Goal: Task Accomplishment & Management: Use online tool/utility

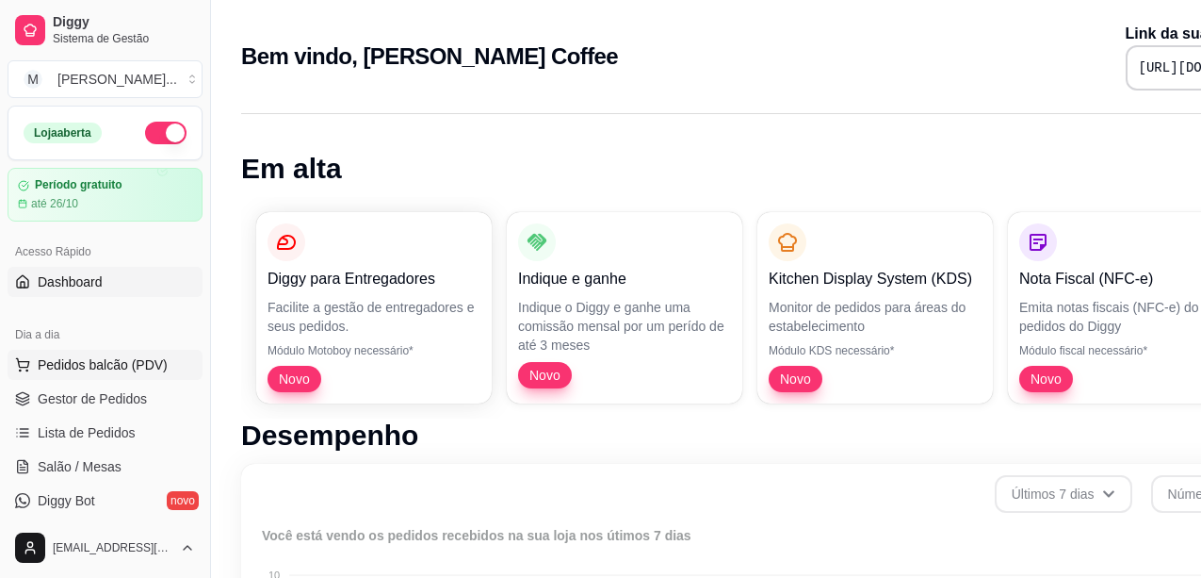
click at [103, 364] on span "Pedidos balcão (PDV)" at bounding box center [103, 364] width 130 height 19
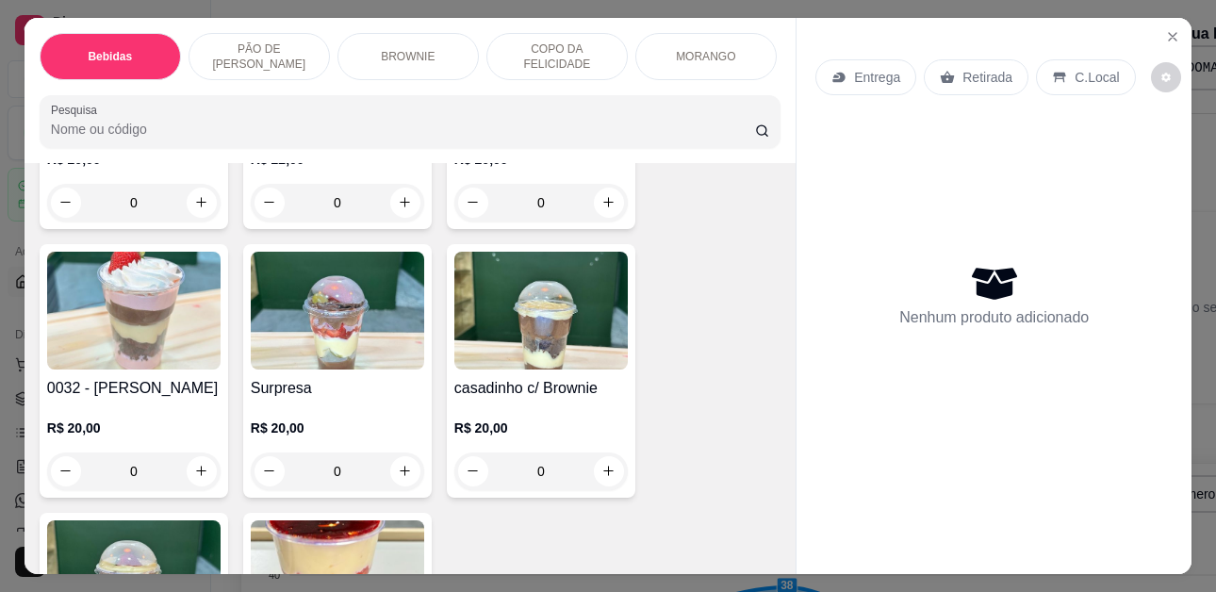
scroll to position [3298, 0]
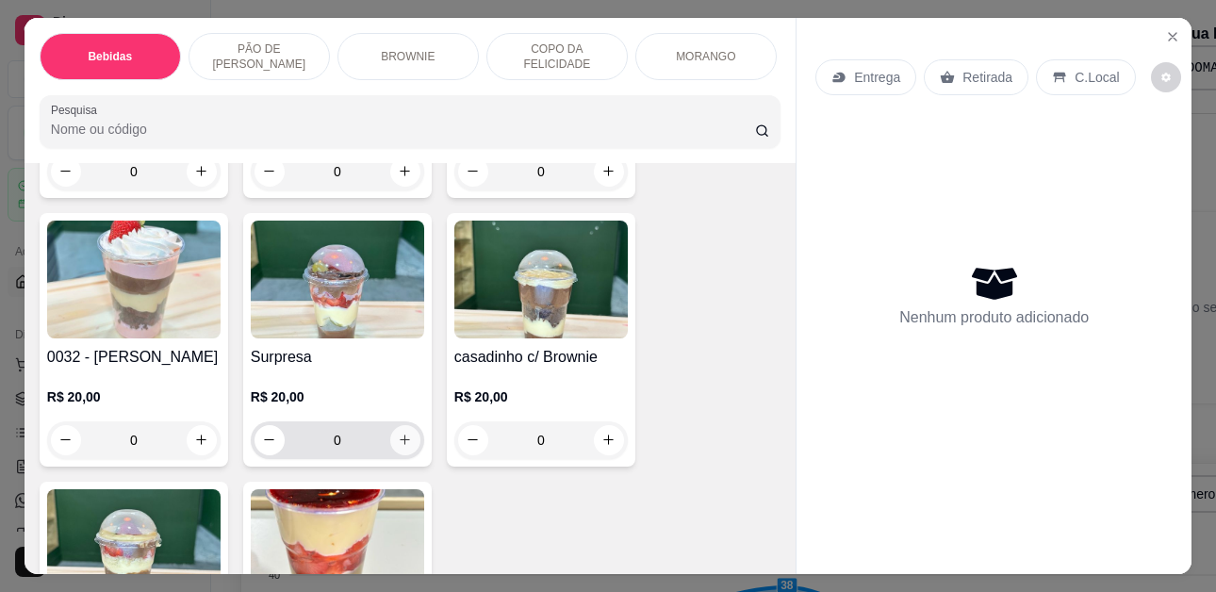
click at [398, 433] on icon "increase-product-quantity" at bounding box center [405, 440] width 14 height 14
type input "1"
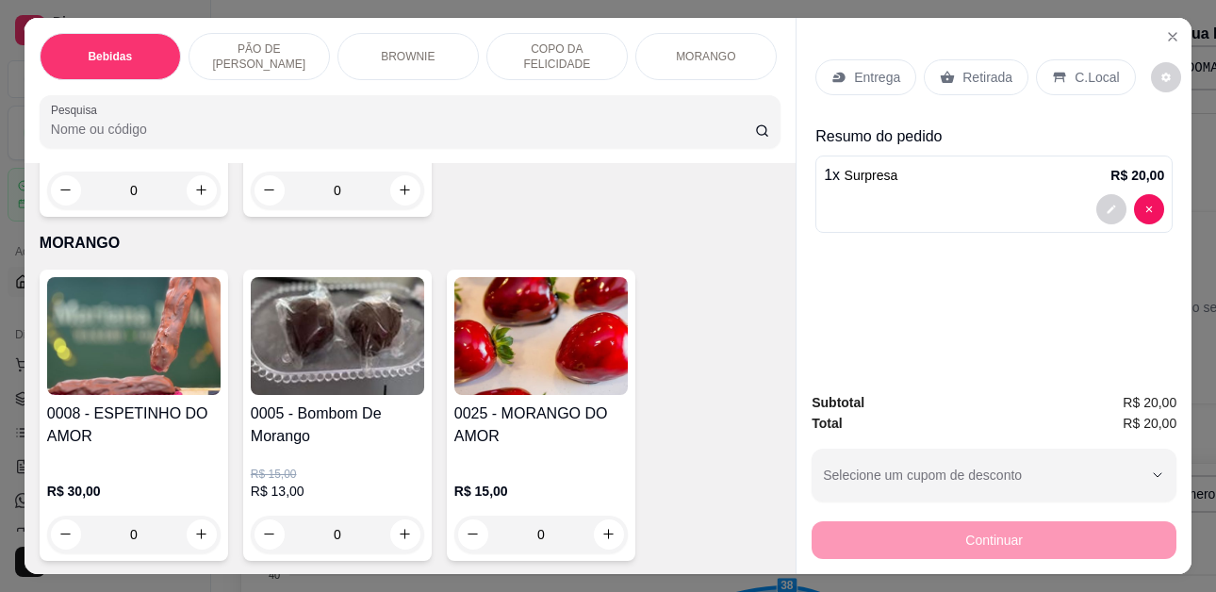
scroll to position [3864, 0]
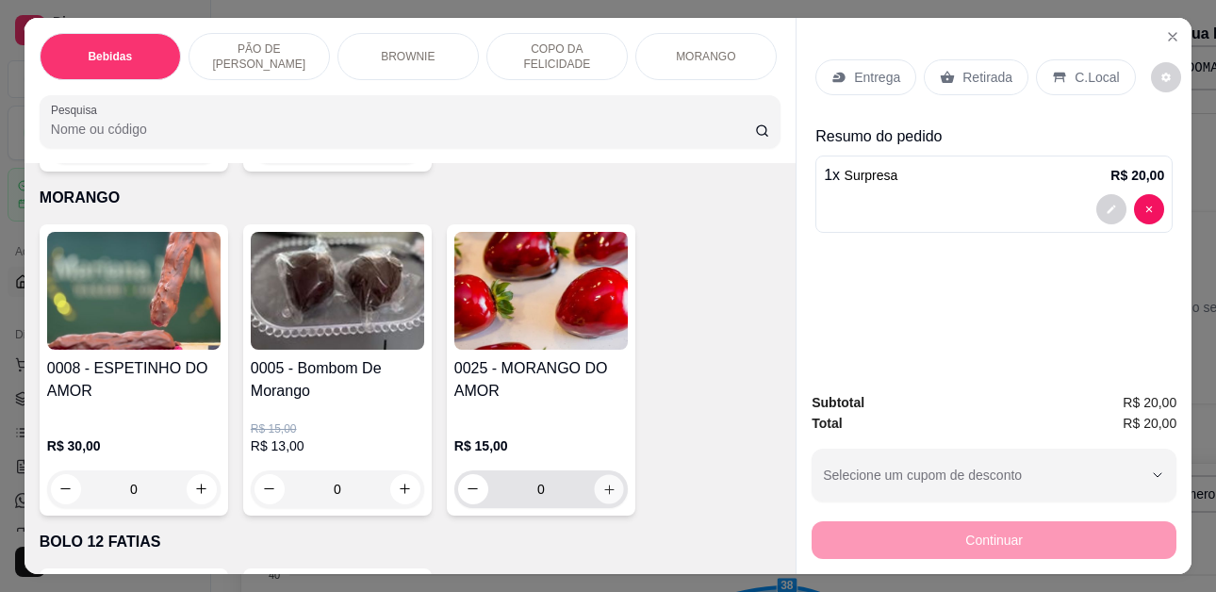
click at [604, 482] on icon "increase-product-quantity" at bounding box center [609, 489] width 14 height 14
type input "1"
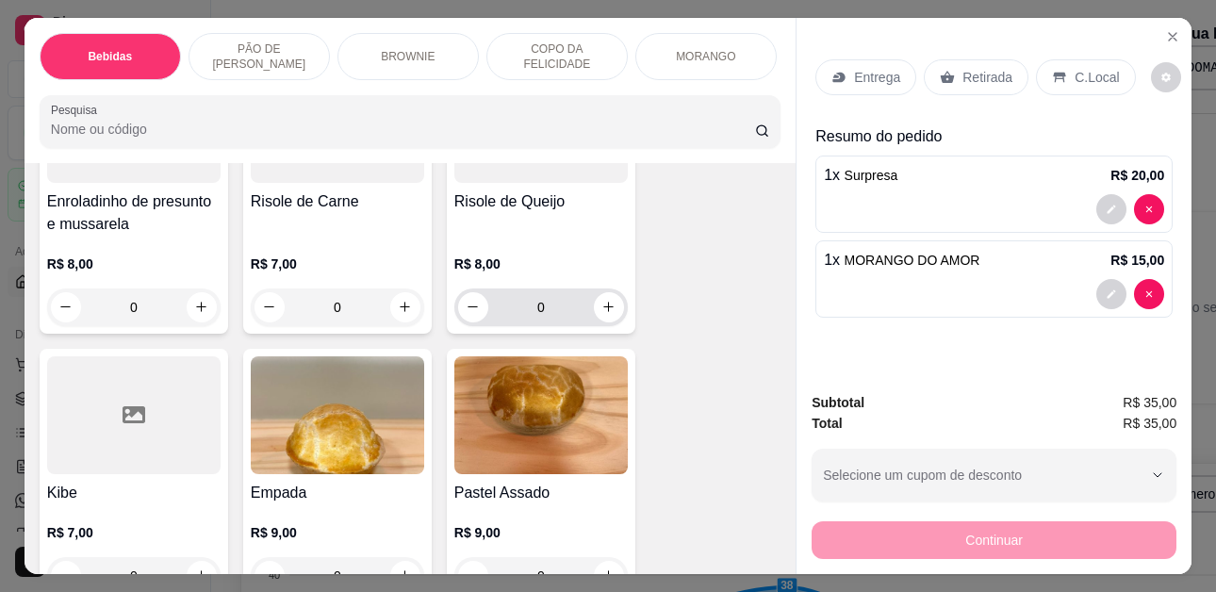
scroll to position [4806, 0]
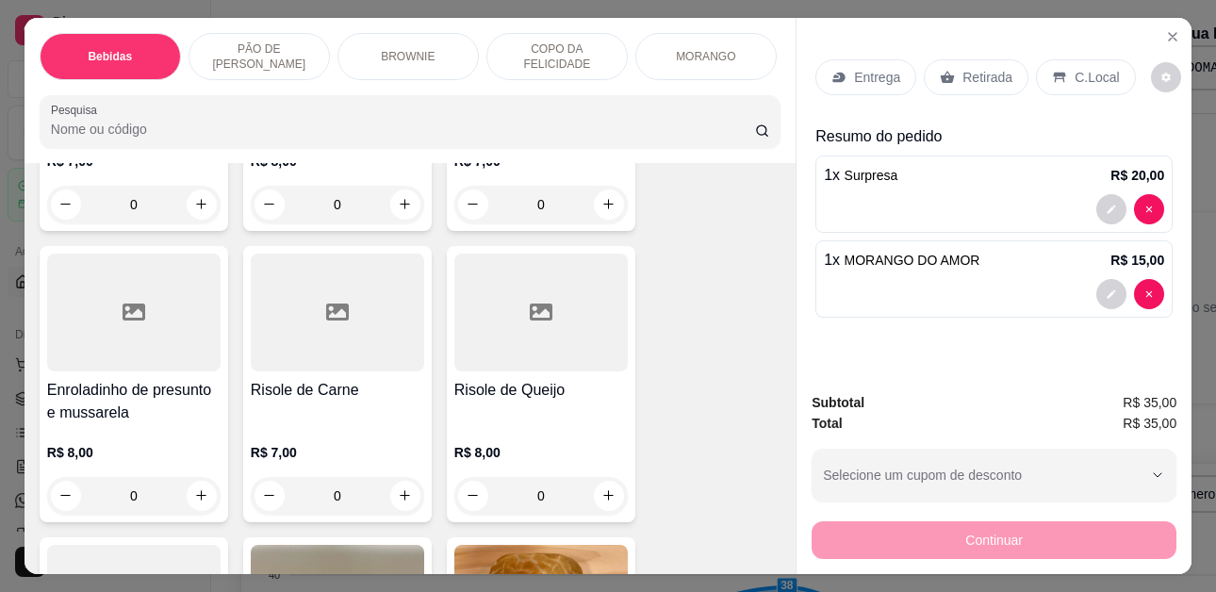
click at [104, 41] on div "Bebidas" at bounding box center [110, 56] width 141 height 47
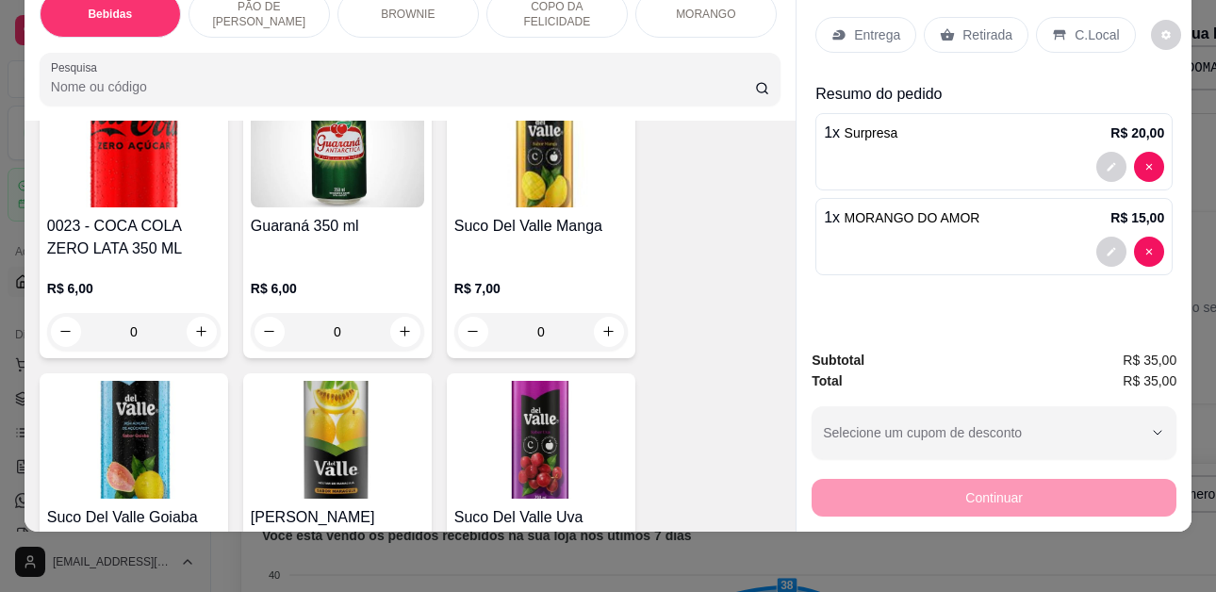
scroll to position [744, 0]
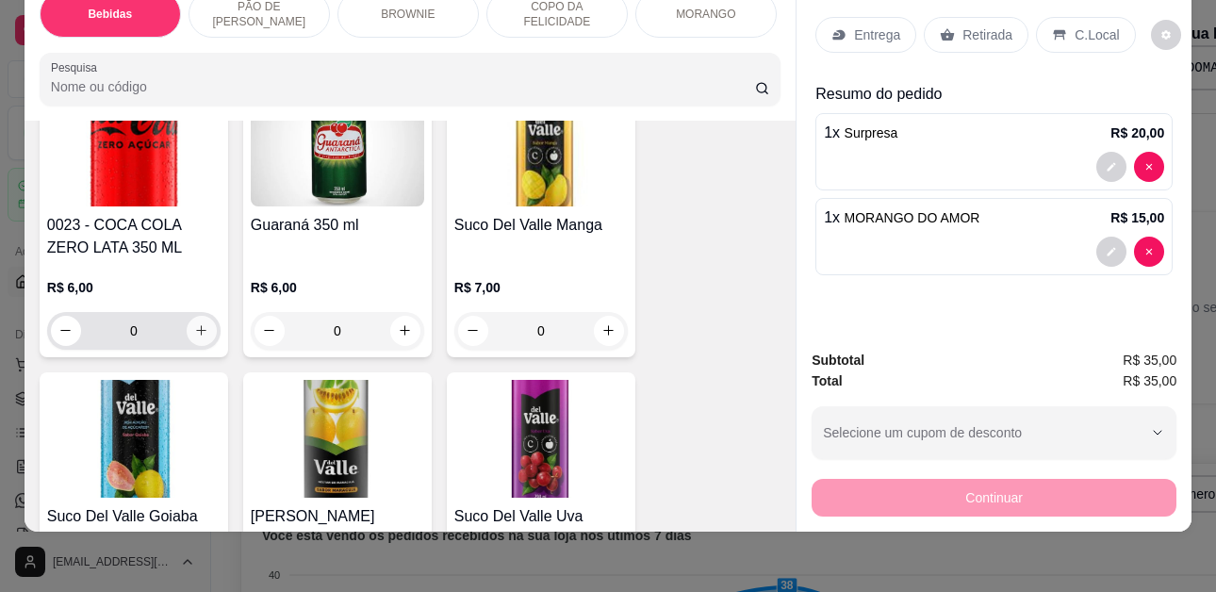
click at [194, 329] on icon "increase-product-quantity" at bounding box center [201, 330] width 14 height 14
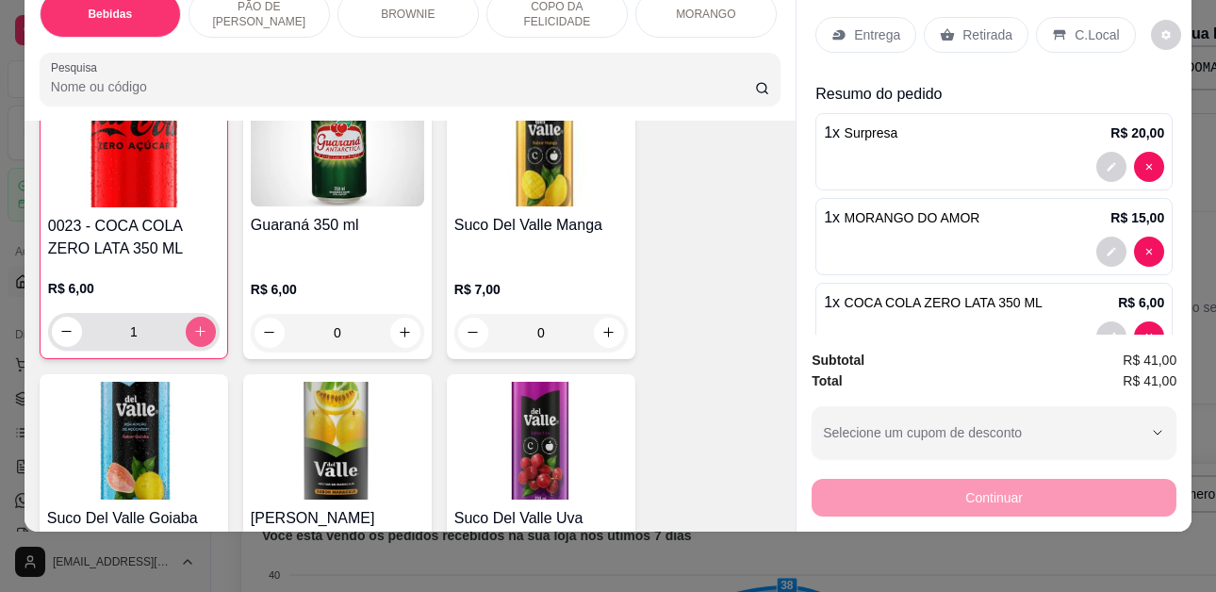
type input "1"
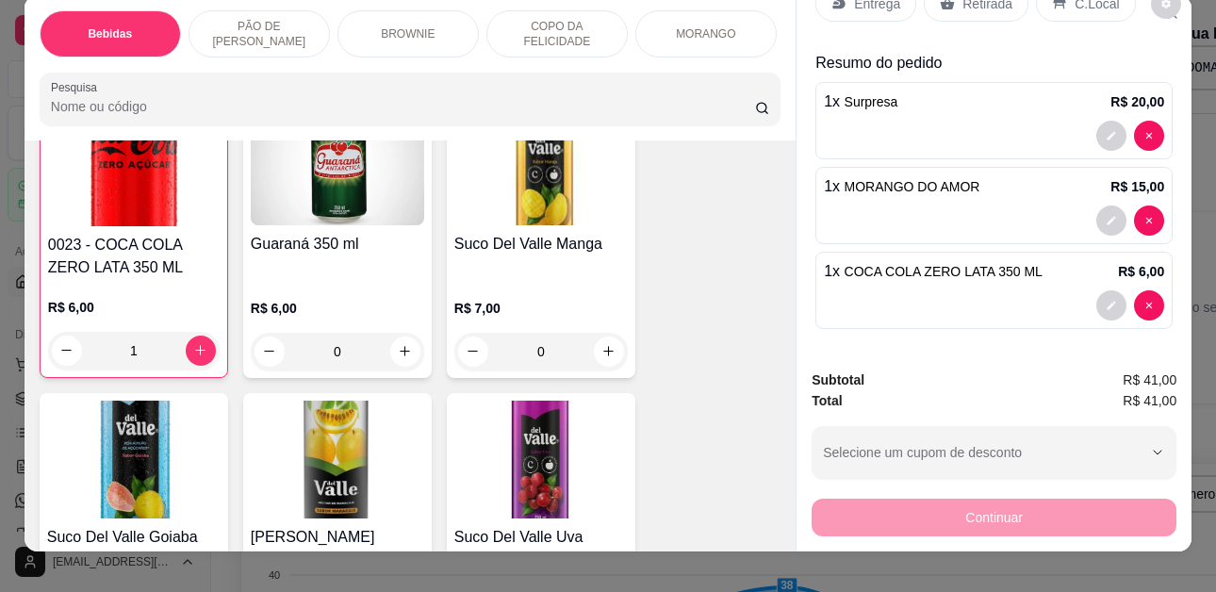
scroll to position [0, 0]
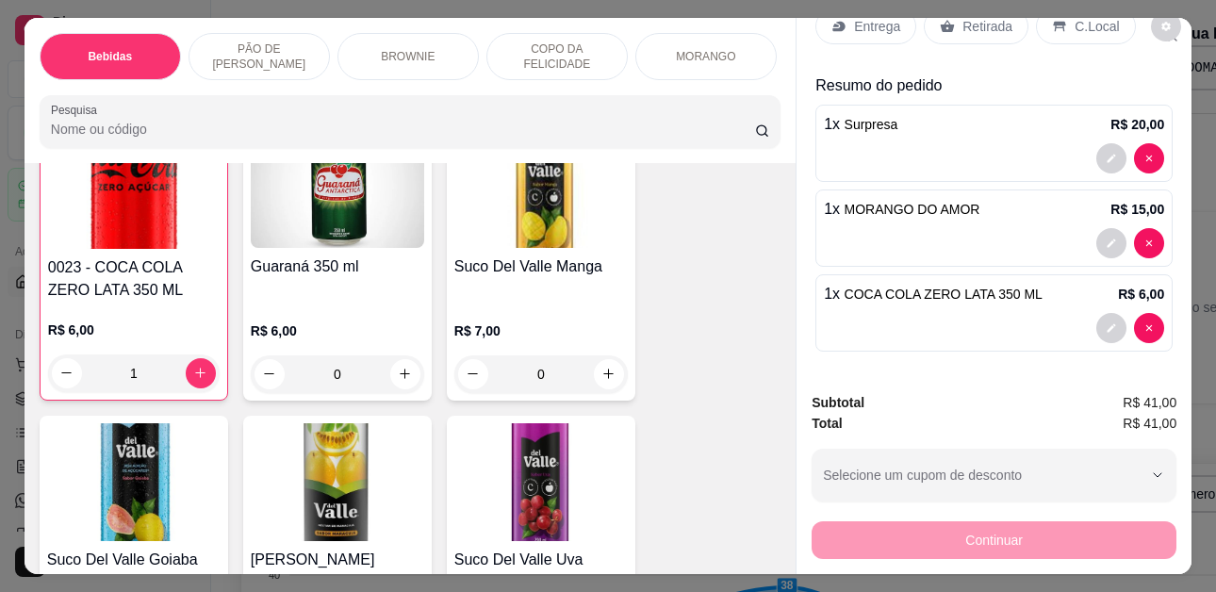
click at [974, 22] on p "Retirada" at bounding box center [987, 26] width 50 height 19
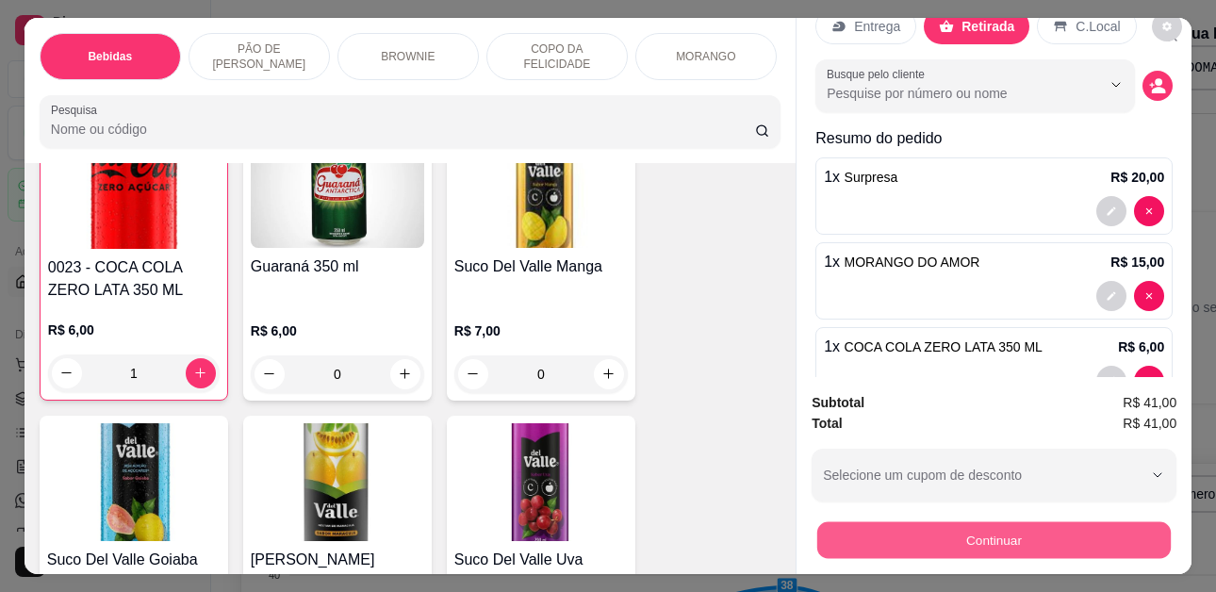
click at [1023, 536] on button "Continuar" at bounding box center [993, 540] width 353 height 37
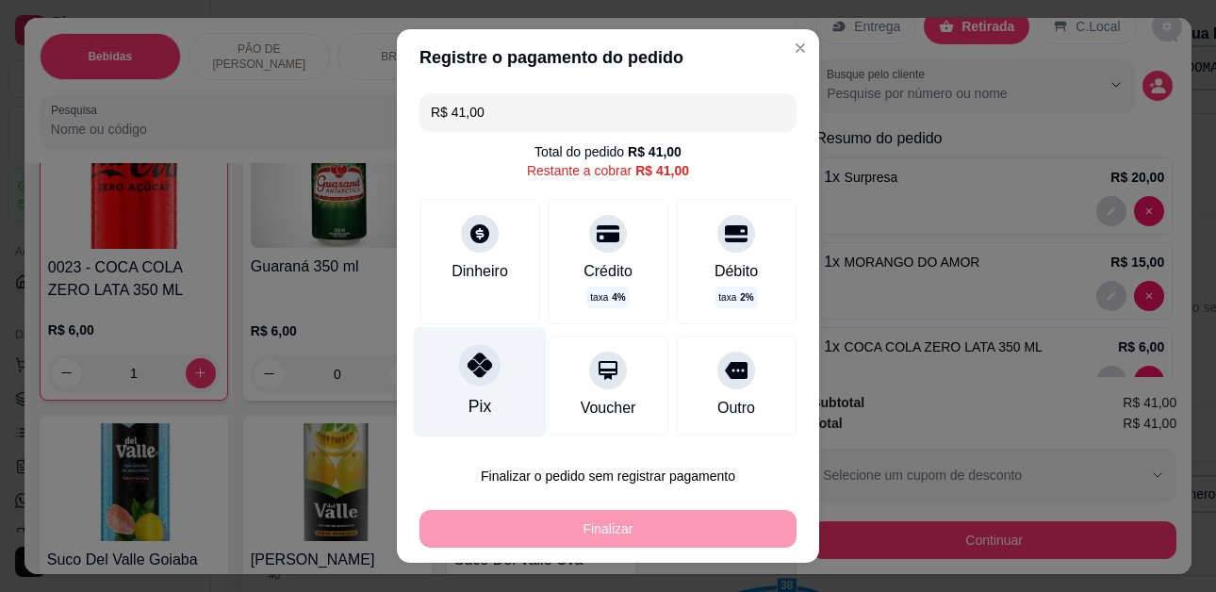
click at [469, 400] on div "Pix" at bounding box center [479, 407] width 23 height 25
type input "R$ 0,00"
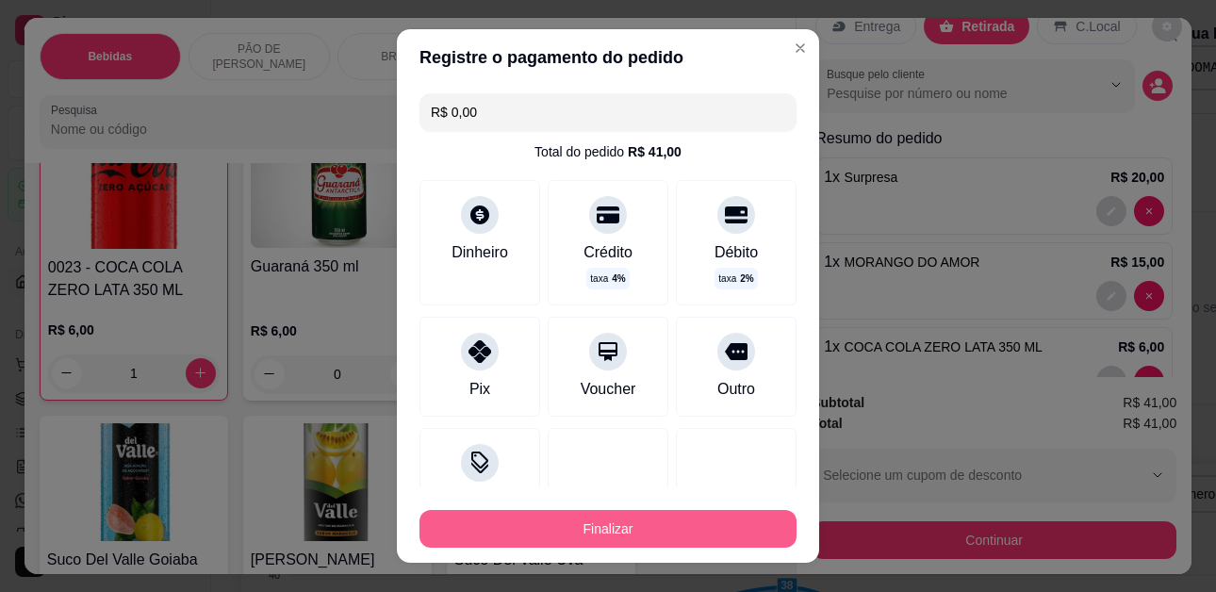
click at [549, 530] on button "Finalizar" at bounding box center [607, 529] width 377 height 38
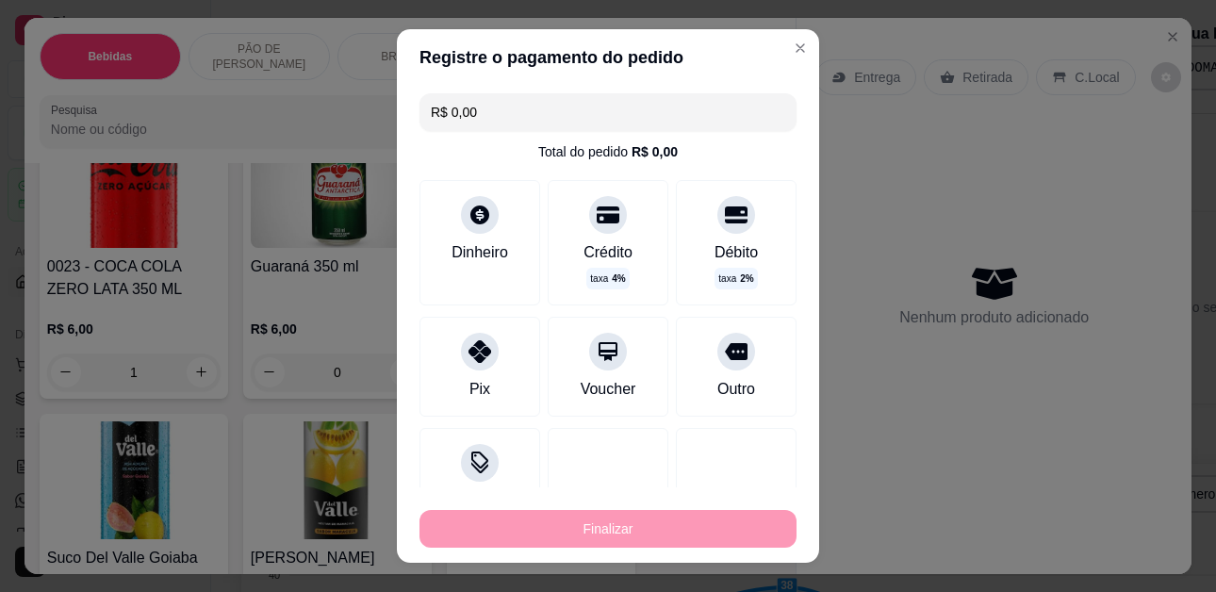
type input "0"
type input "-R$ 41,00"
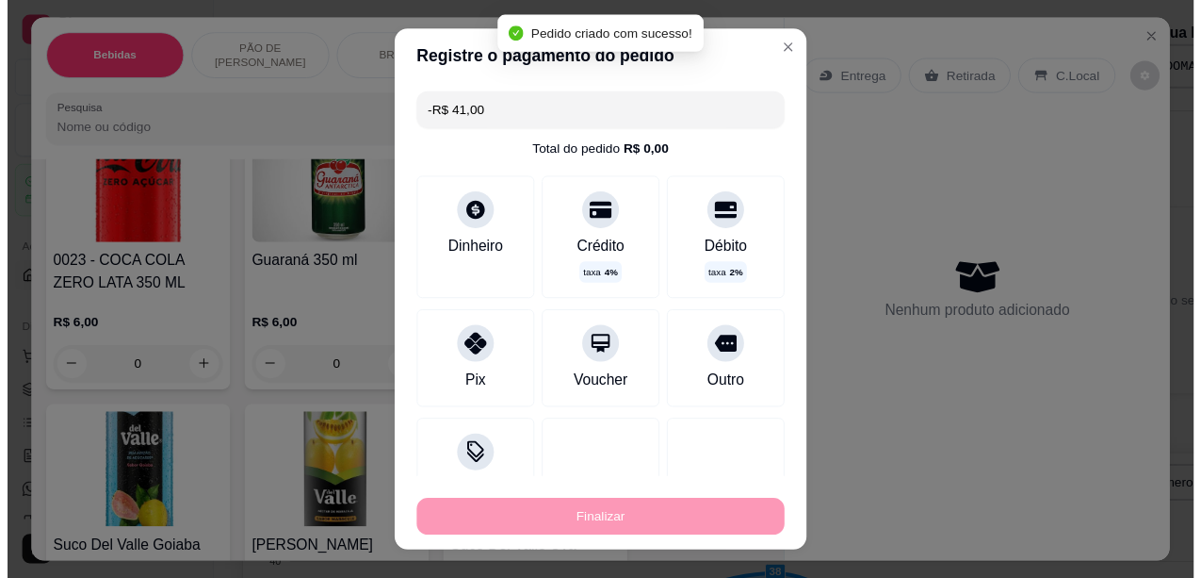
scroll to position [744, 0]
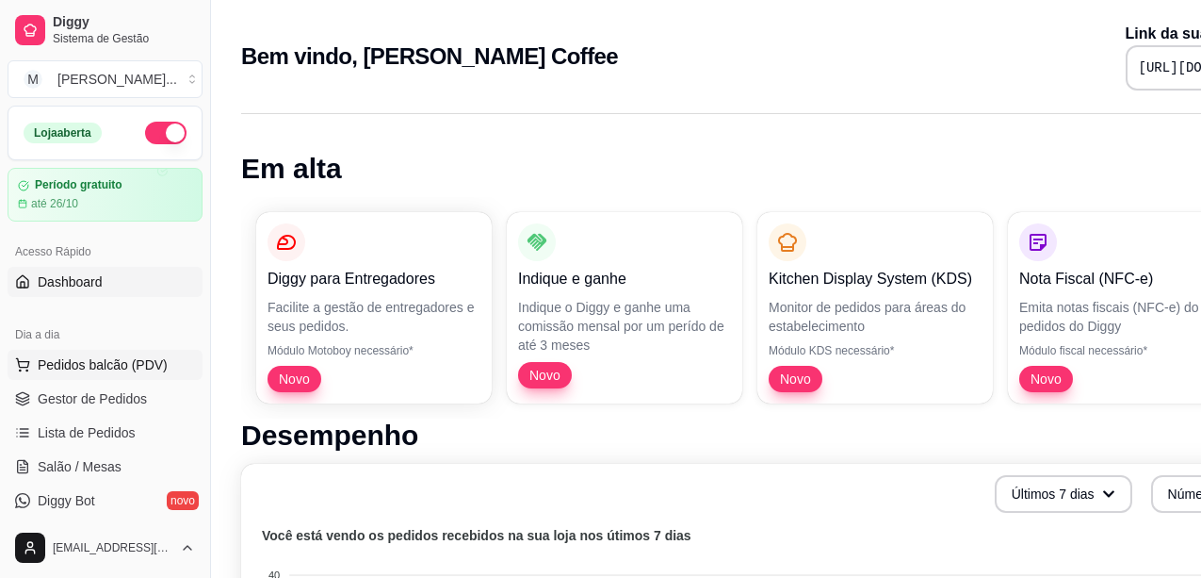
click at [119, 358] on span "Pedidos balcão (PDV)" at bounding box center [103, 364] width 130 height 19
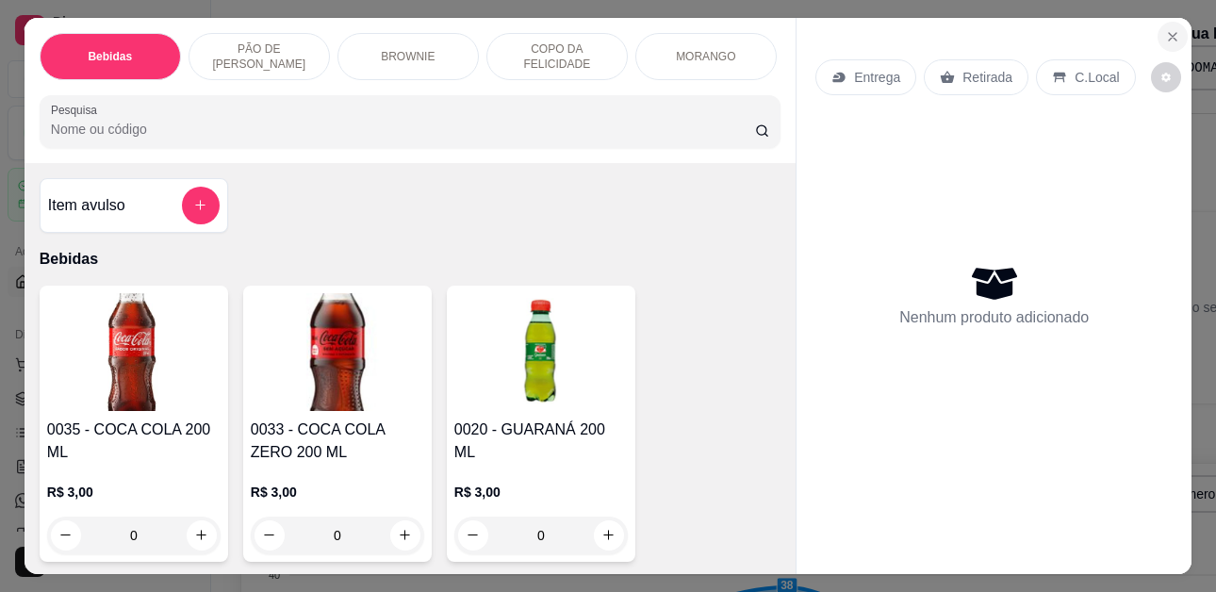
click at [1165, 30] on icon "Close" at bounding box center [1172, 36] width 15 height 15
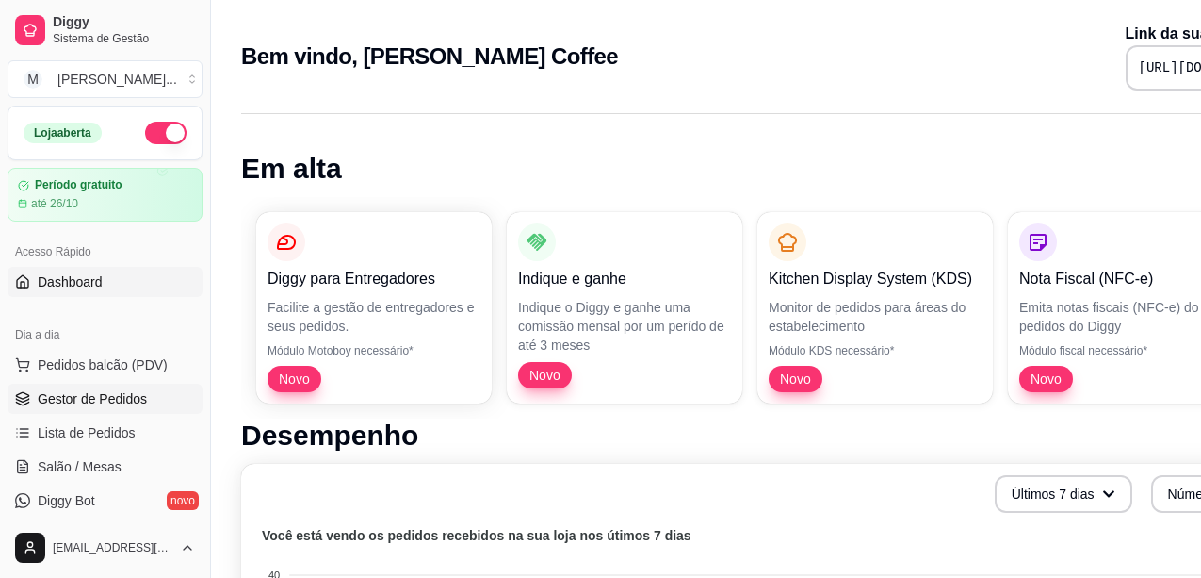
click at [108, 400] on span "Gestor de Pedidos" at bounding box center [92, 398] width 109 height 19
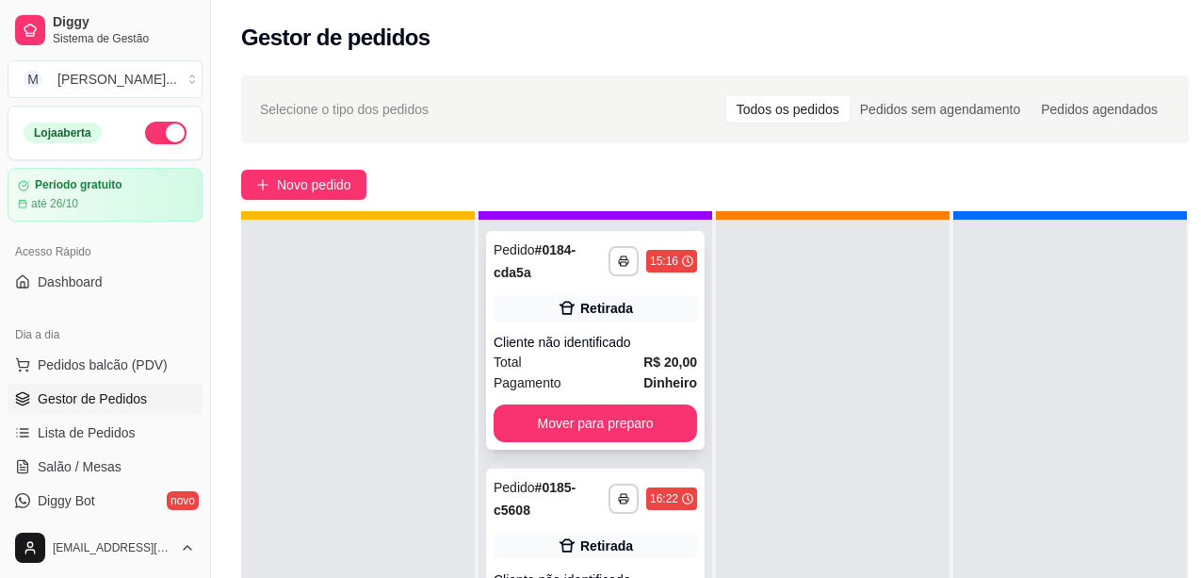
scroll to position [67, 0]
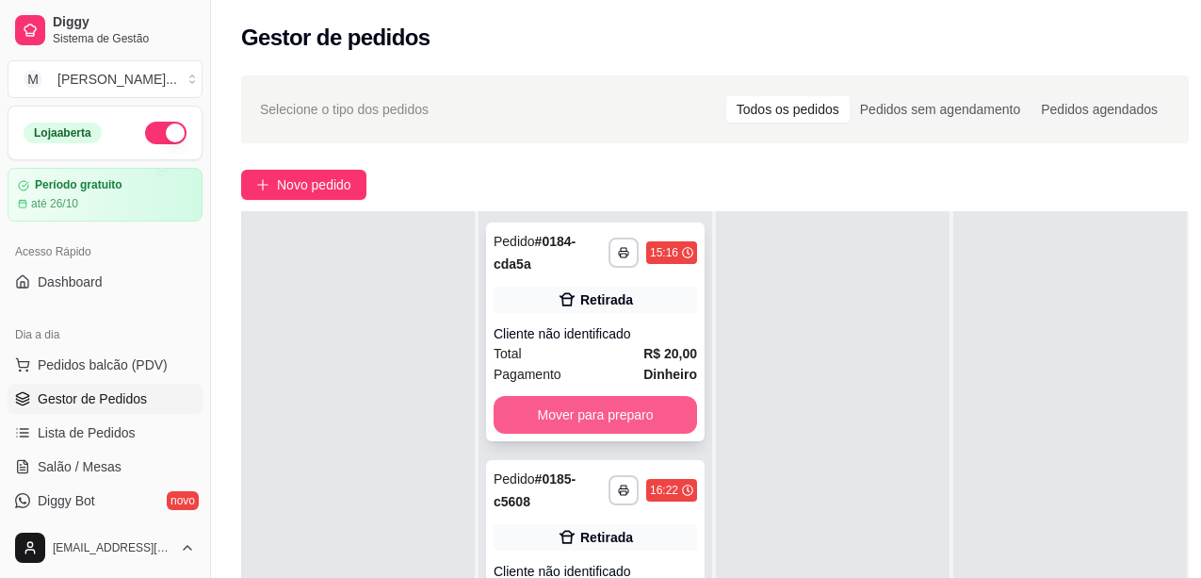
click at [605, 402] on button "Mover para preparo" at bounding box center [596, 415] width 204 height 38
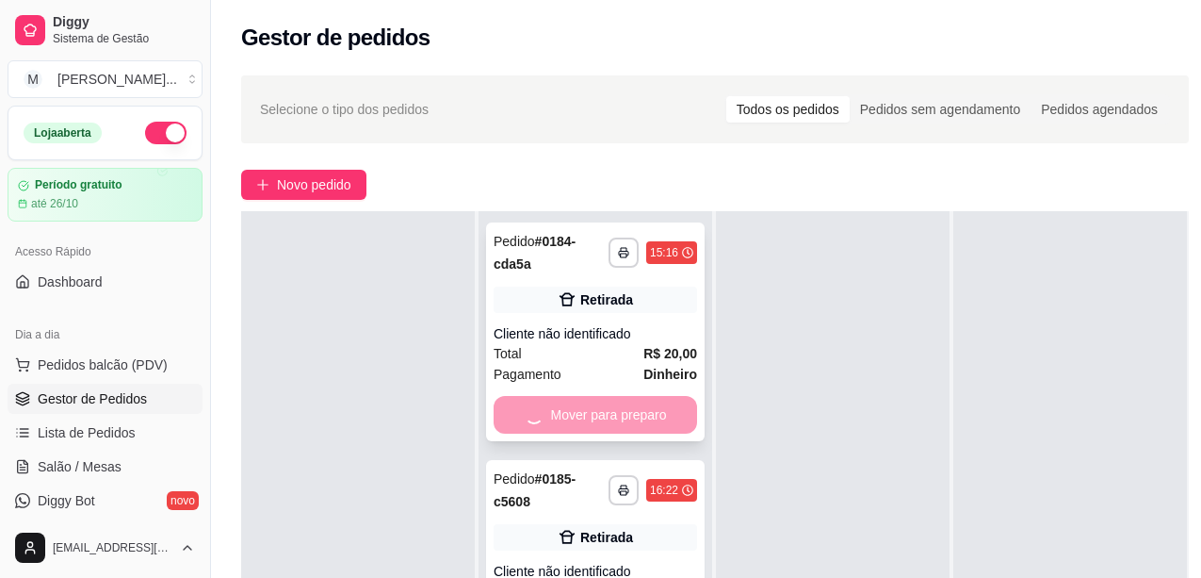
scroll to position [53, 0]
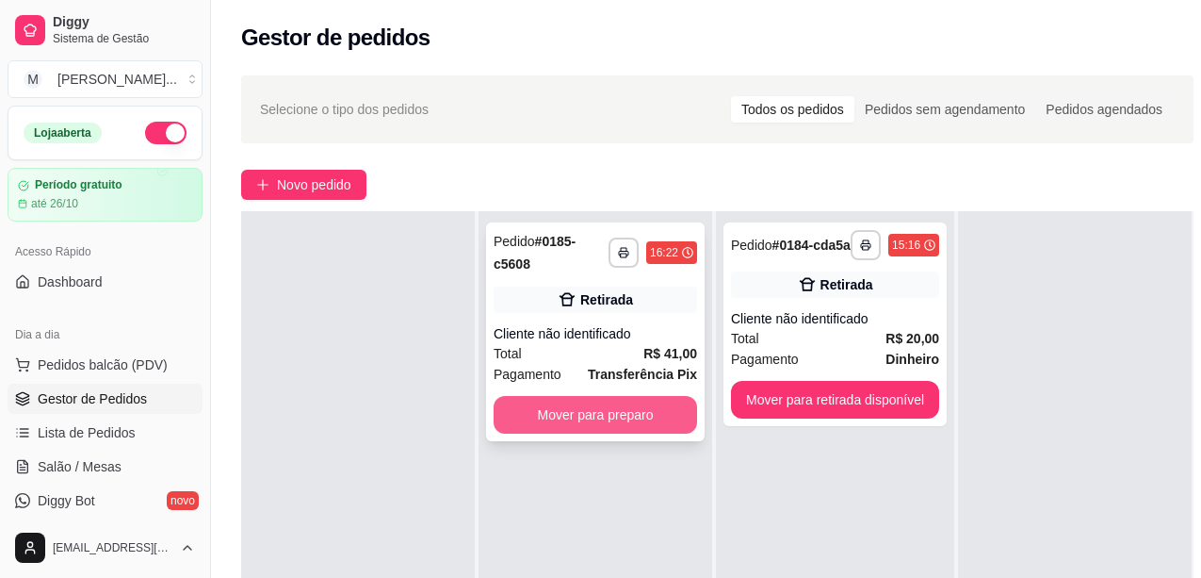
click at [580, 417] on button "Mover para preparo" at bounding box center [596, 415] width 204 height 38
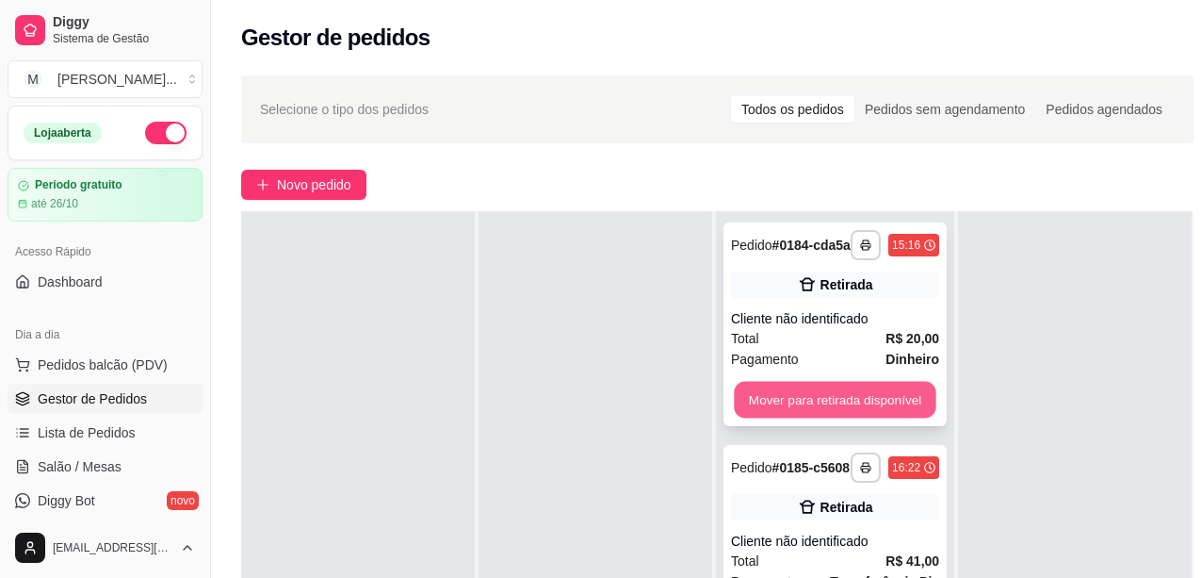
click at [775, 401] on button "Mover para retirada disponível" at bounding box center [835, 400] width 202 height 37
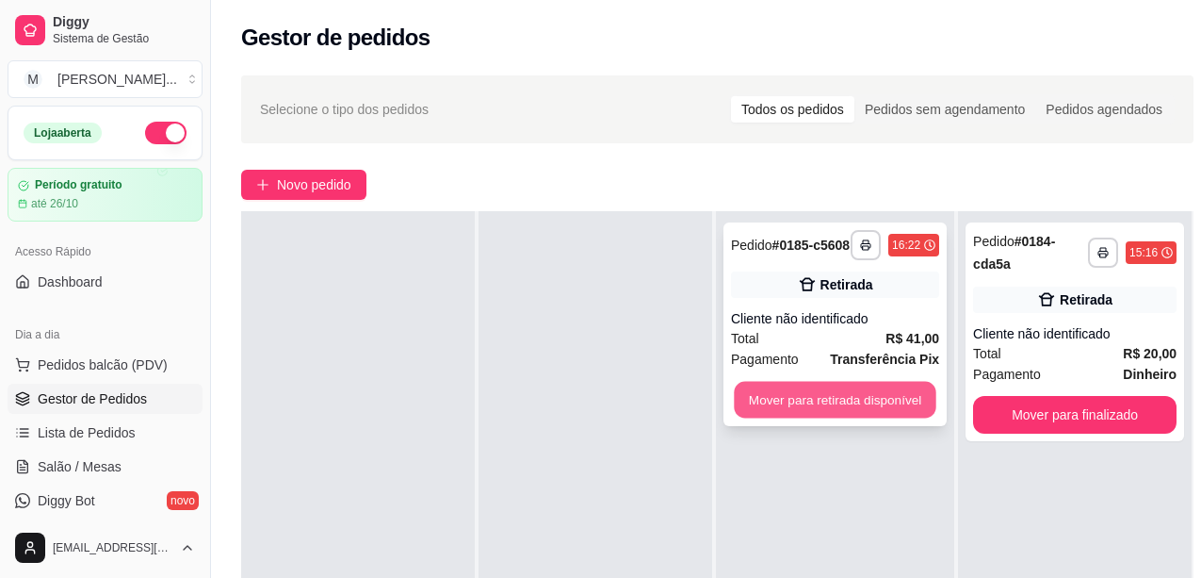
click at [768, 406] on button "Mover para retirada disponível" at bounding box center [835, 400] width 202 height 37
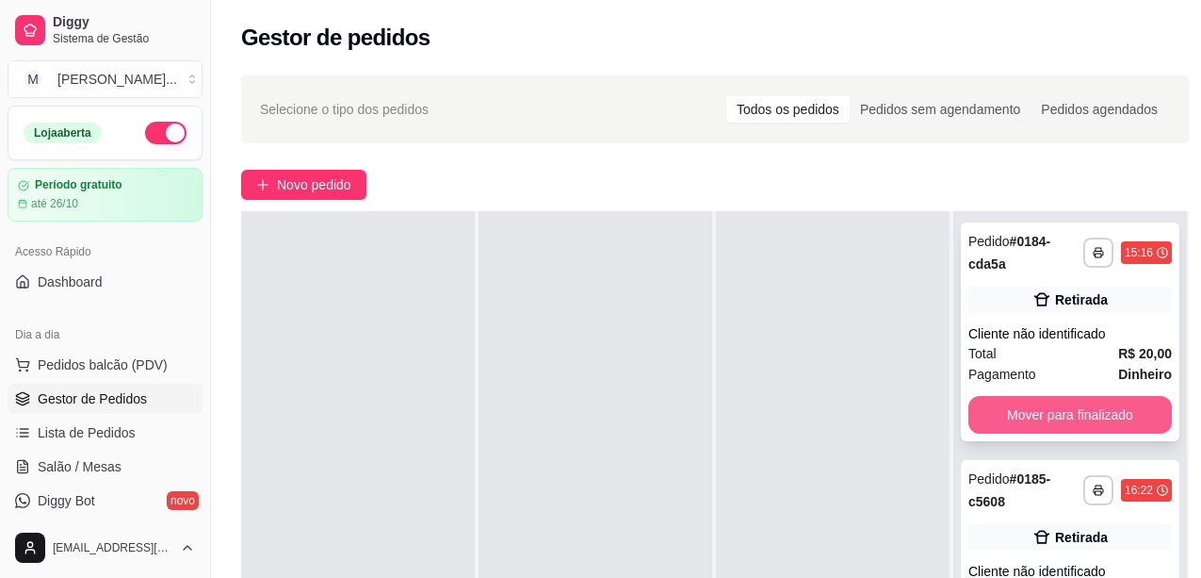
click at [1062, 427] on button "Mover para finalizado" at bounding box center [1071, 415] width 204 height 38
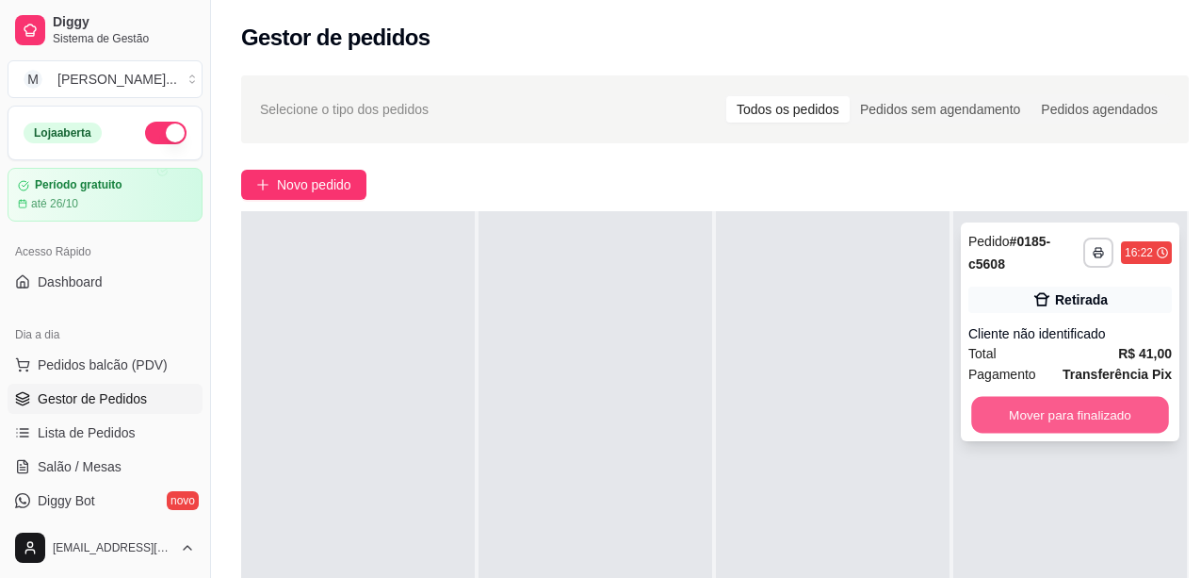
click at [1083, 411] on button "Mover para finalizado" at bounding box center [1071, 415] width 198 height 37
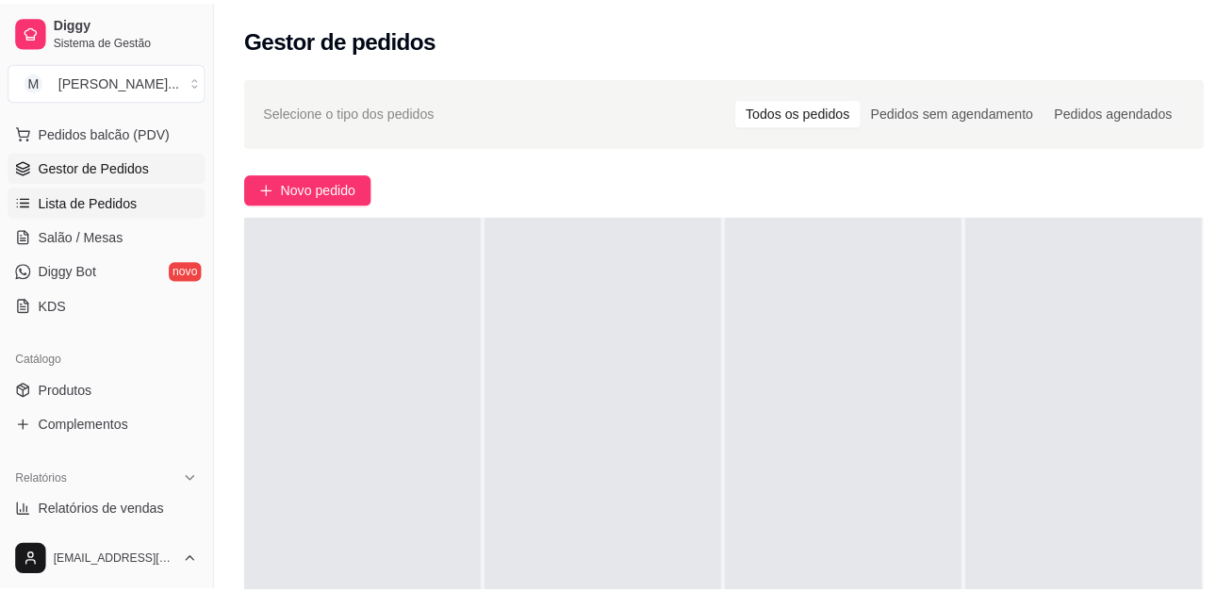
scroll to position [10, 0]
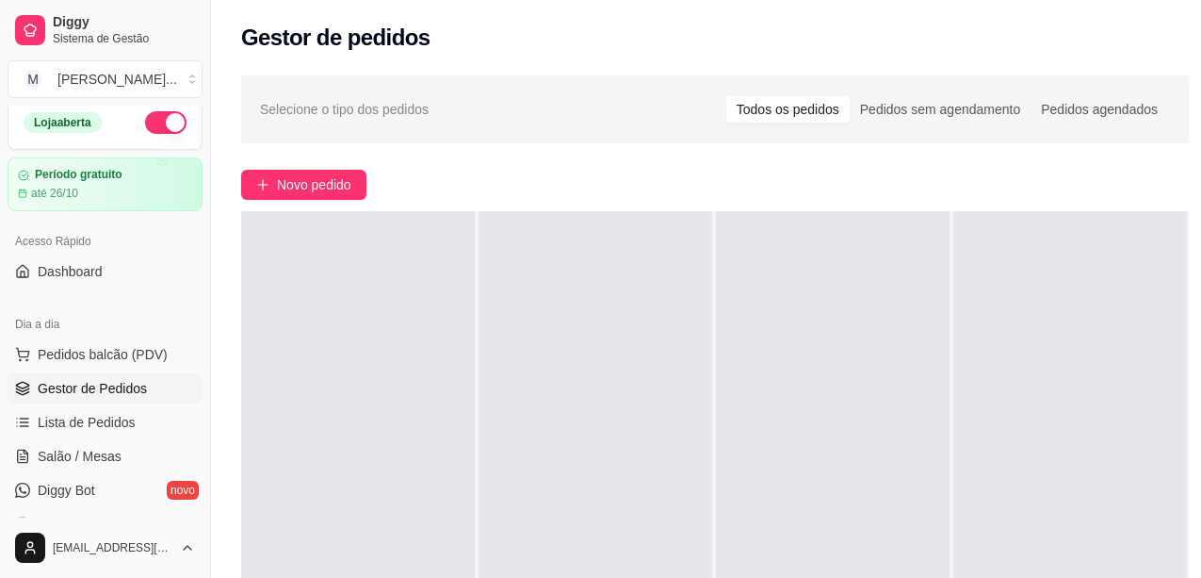
click at [1082, 179] on div "Novo pedido" at bounding box center [715, 185] width 948 height 30
click at [1087, 153] on div "Selecione o tipo dos pedidos Todos os pedidos Pedidos sem agendamento Pedidos a…" at bounding box center [715, 437] width 1008 height 747
click at [97, 359] on span "Pedidos balcão (PDV)" at bounding box center [103, 354] width 130 height 19
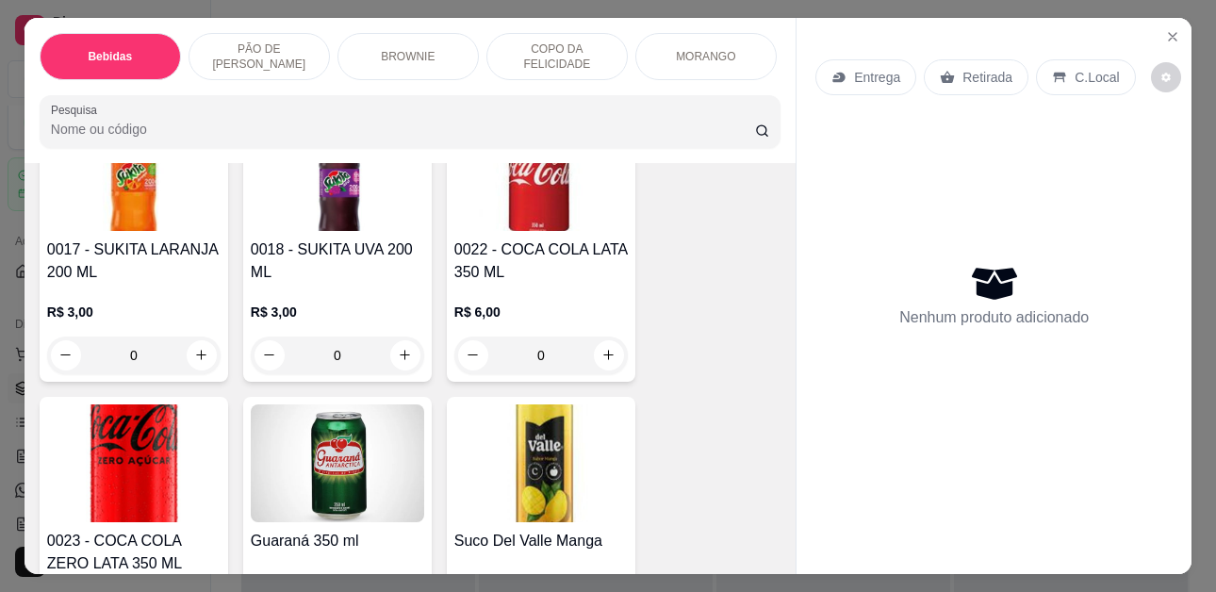
scroll to position [565, 0]
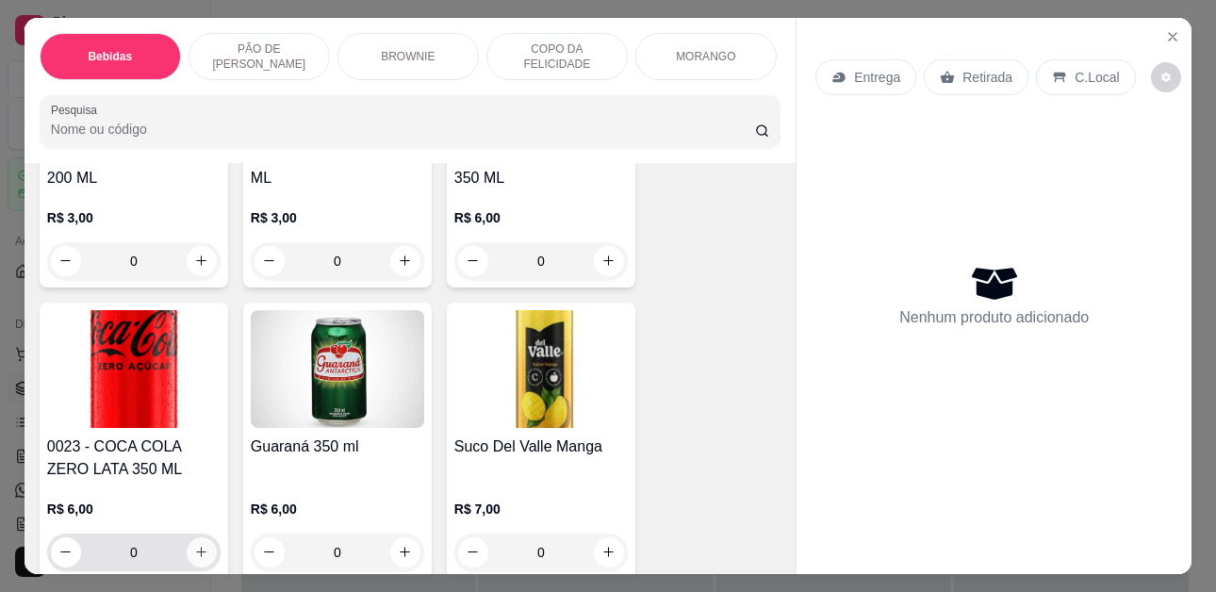
click at [194, 558] on icon "increase-product-quantity" at bounding box center [201, 552] width 14 height 14
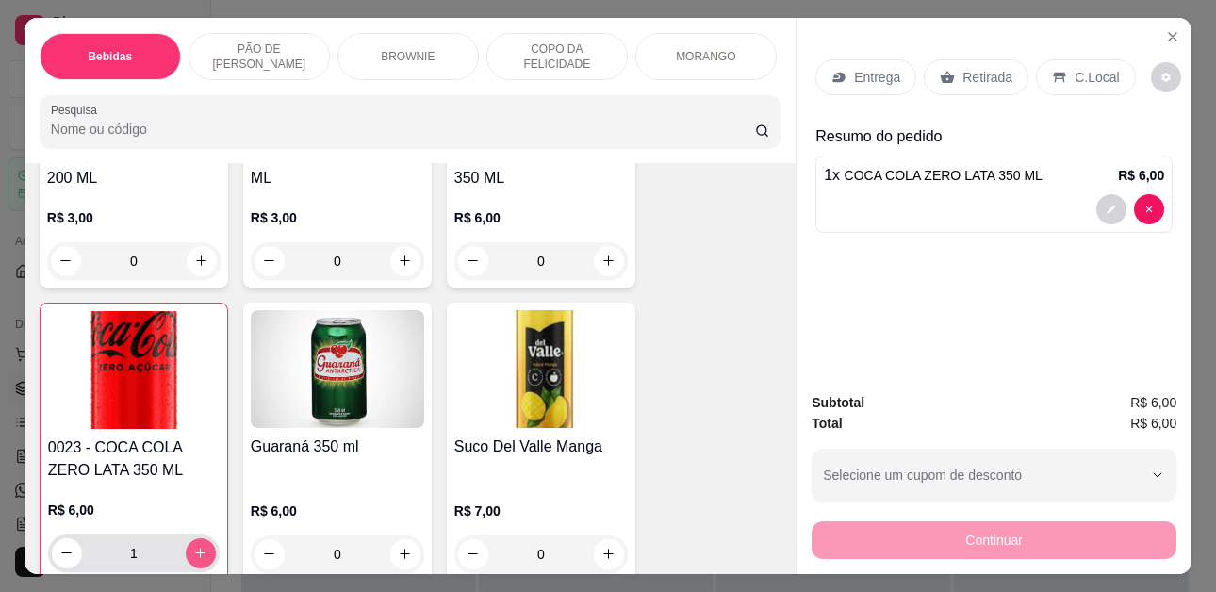
type input "1"
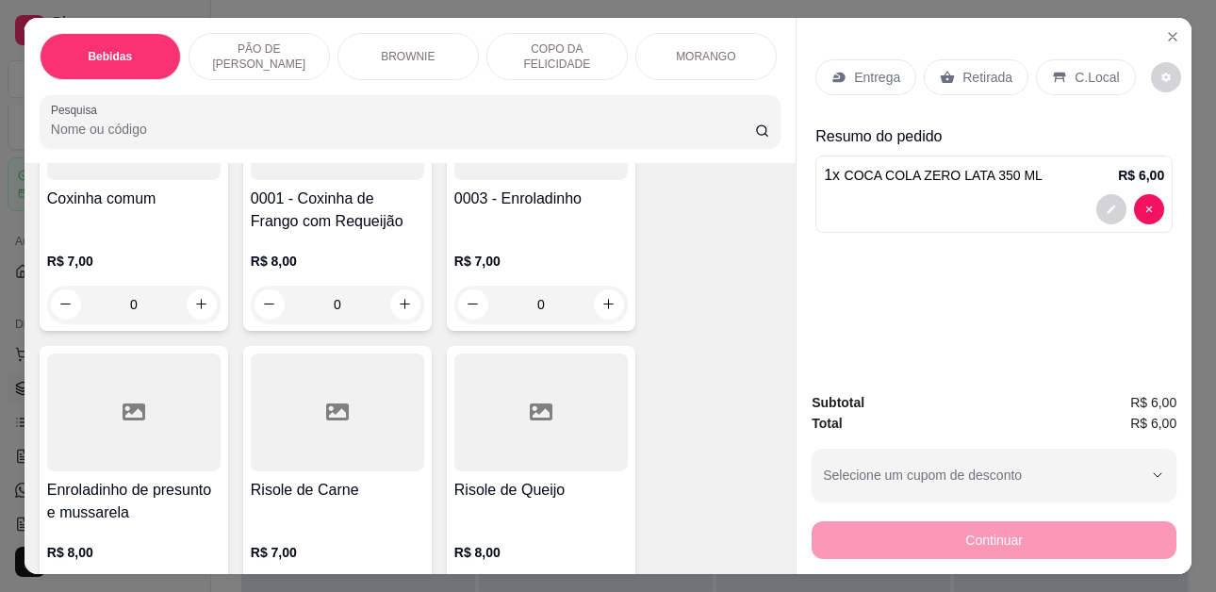
scroll to position [4618, 0]
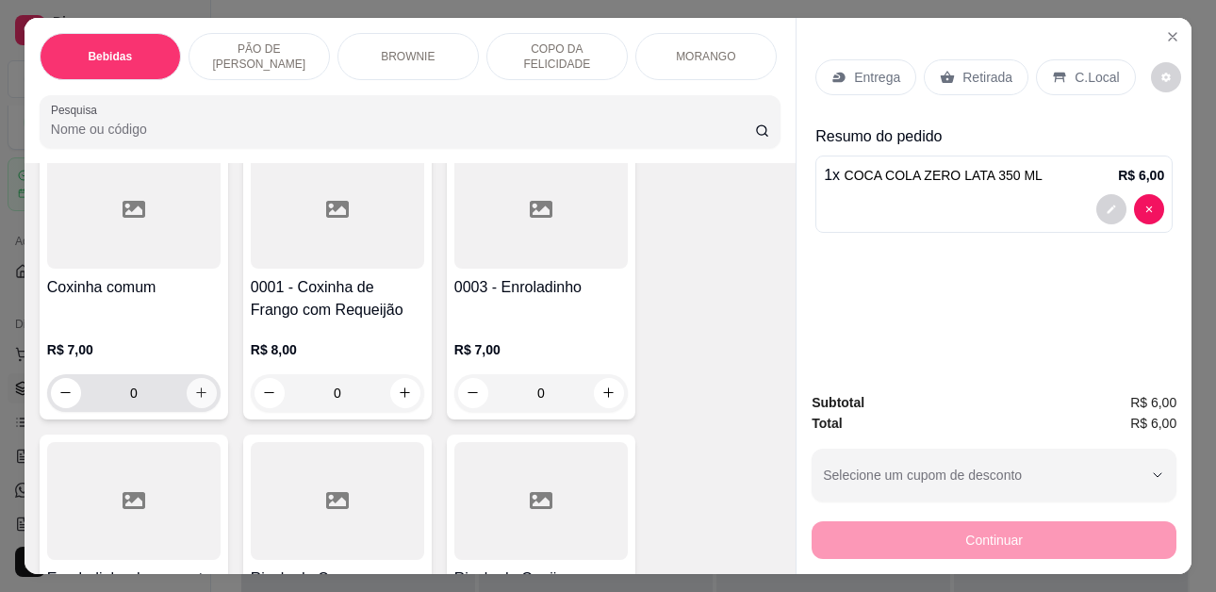
click at [196, 385] on icon "increase-product-quantity" at bounding box center [201, 392] width 14 height 14
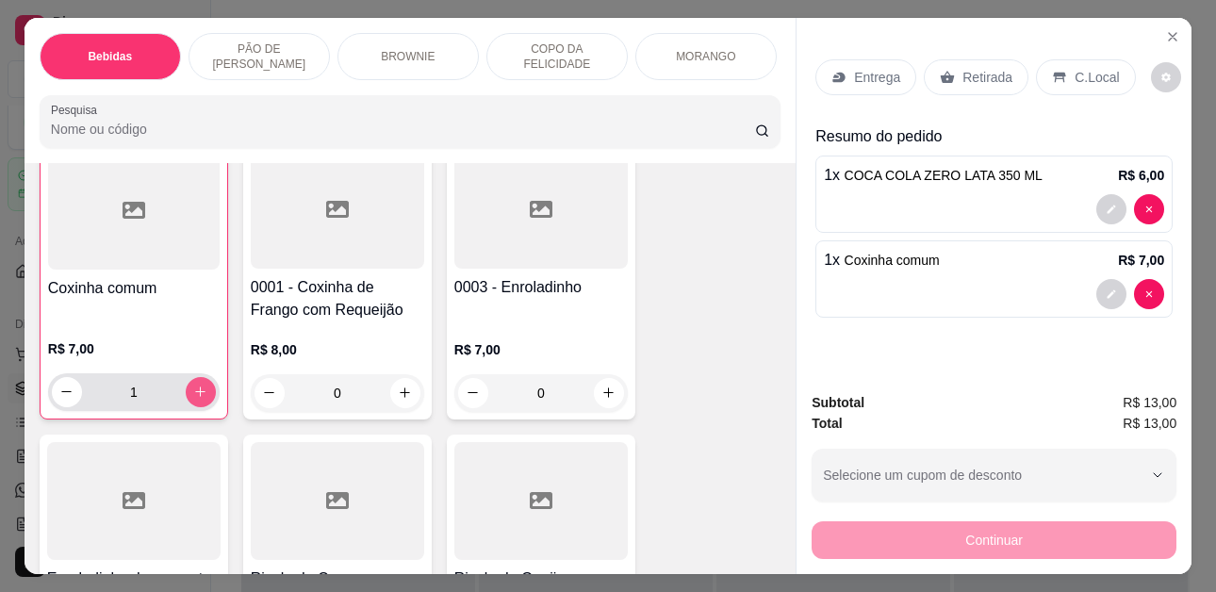
scroll to position [4618, 0]
click at [193, 384] on icon "increase-product-quantity" at bounding box center [200, 391] width 14 height 14
type input "2"
click at [962, 69] on p "Retirada" at bounding box center [987, 77] width 50 height 19
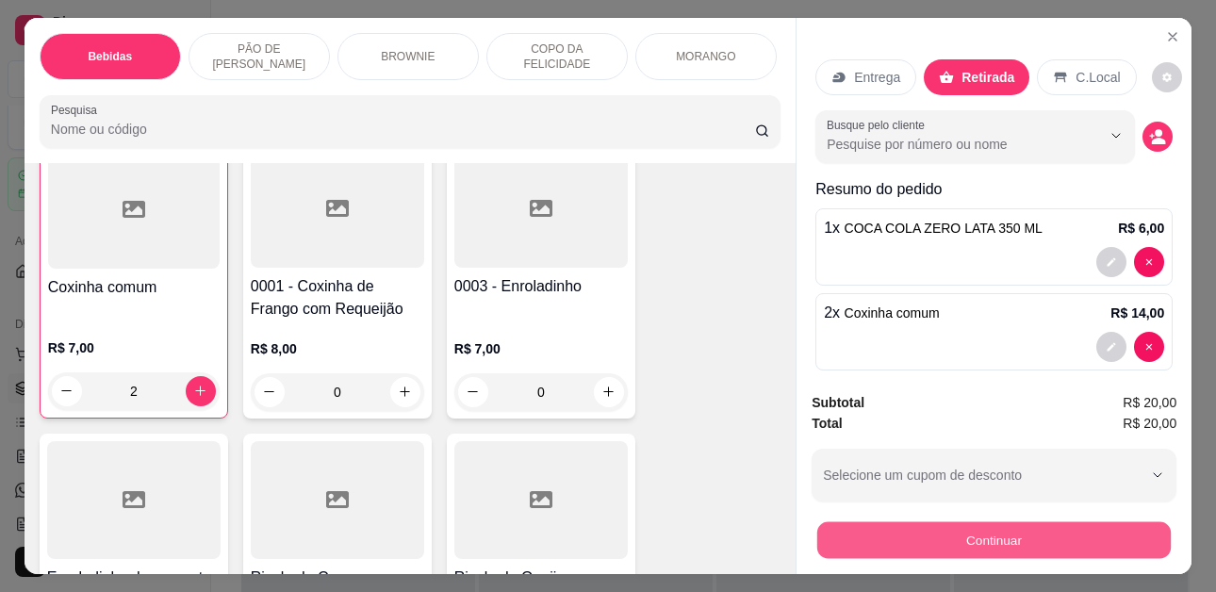
click at [1031, 534] on button "Continuar" at bounding box center [993, 540] width 353 height 37
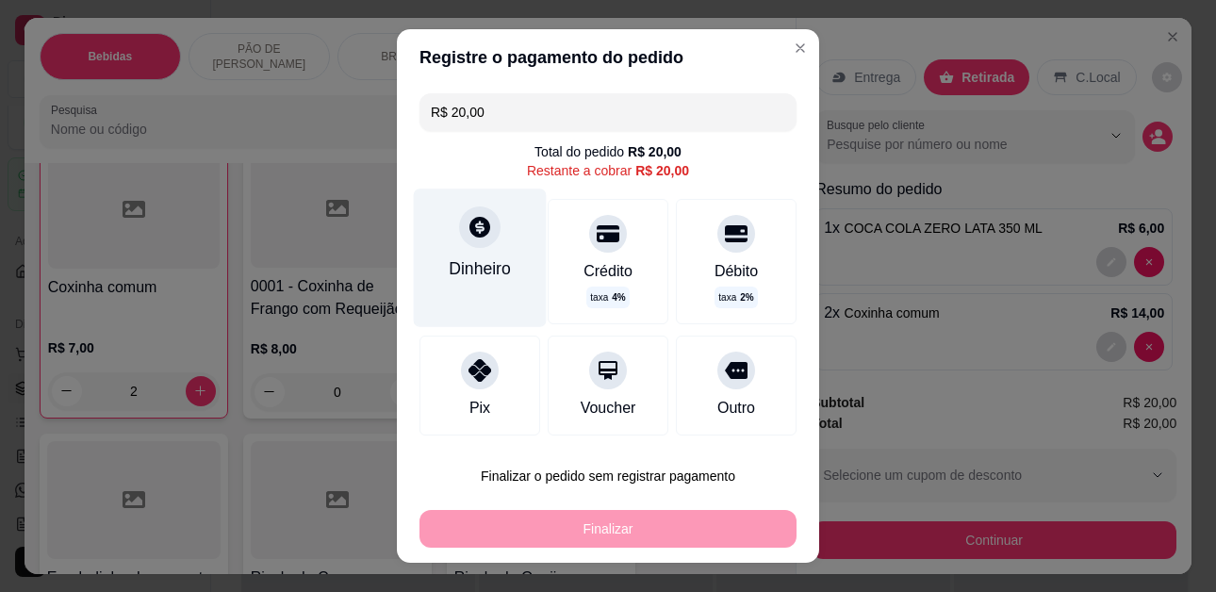
click at [472, 267] on div "Dinheiro" at bounding box center [480, 268] width 62 height 25
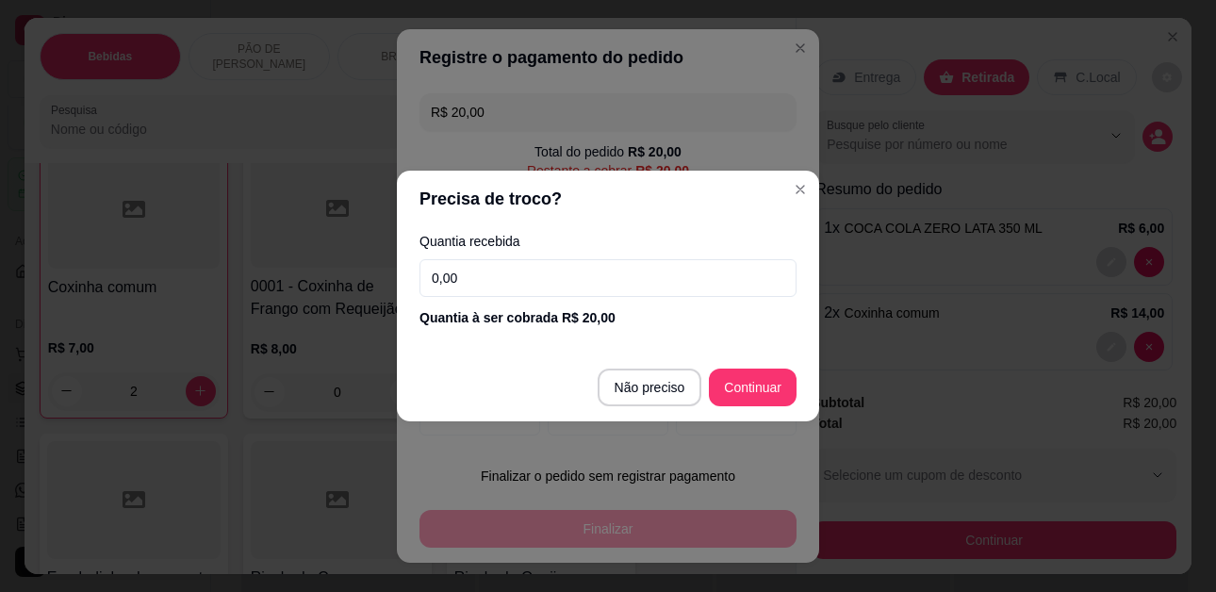
click at [615, 285] on input "0,00" at bounding box center [607, 278] width 377 height 38
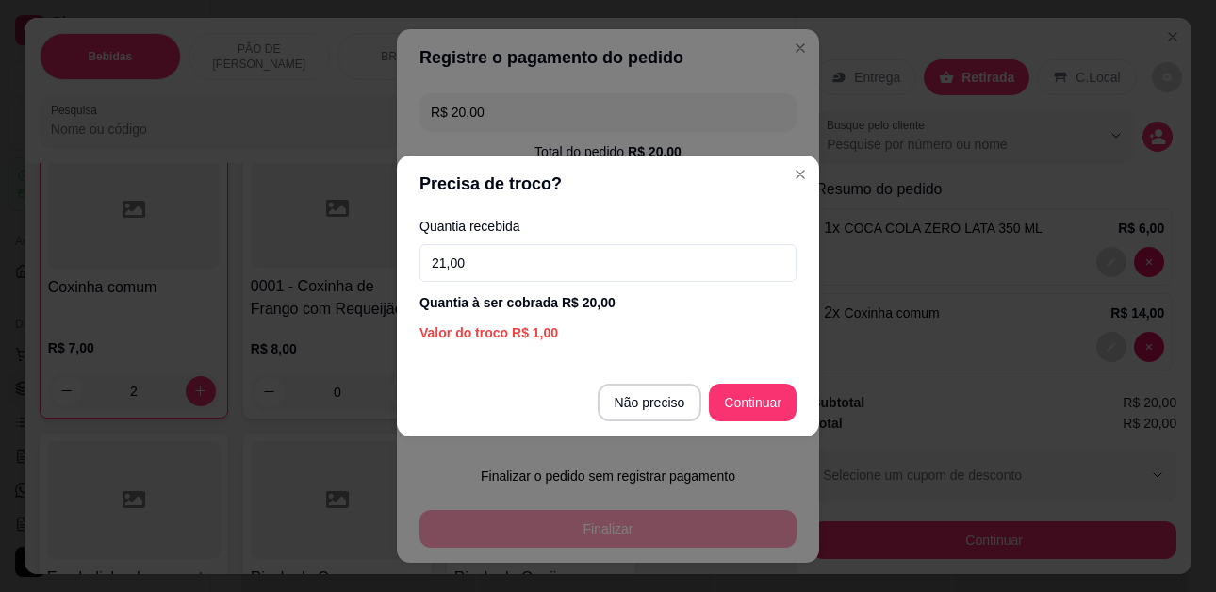
type input "21,00"
type input "R$ 0,00"
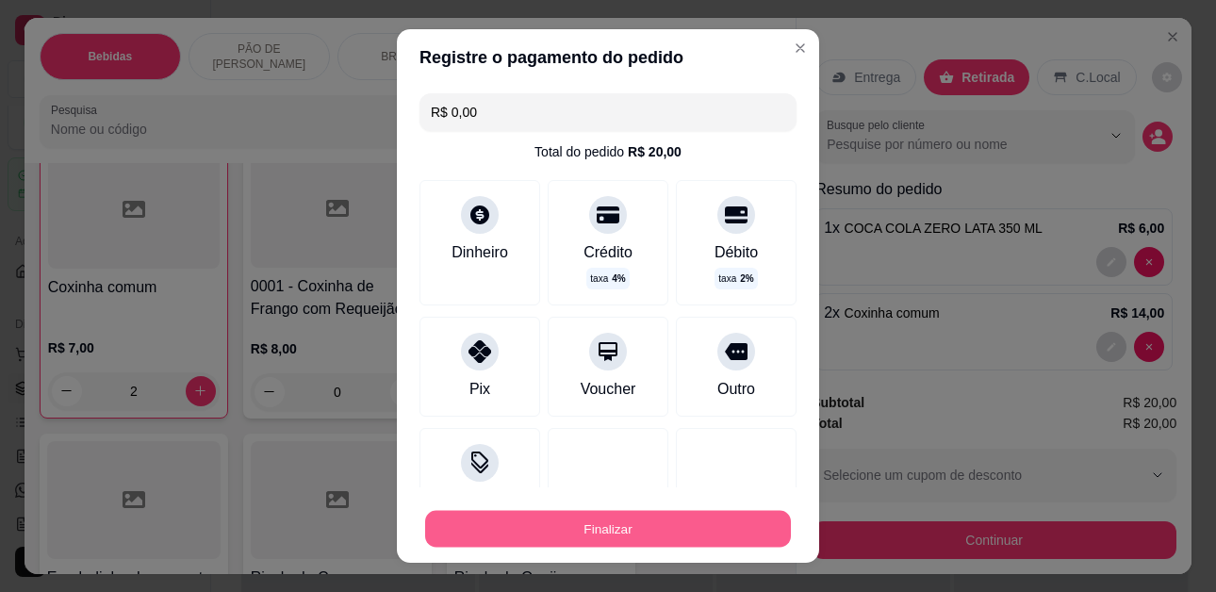
click at [744, 526] on button "Finalizar" at bounding box center [608, 528] width 366 height 37
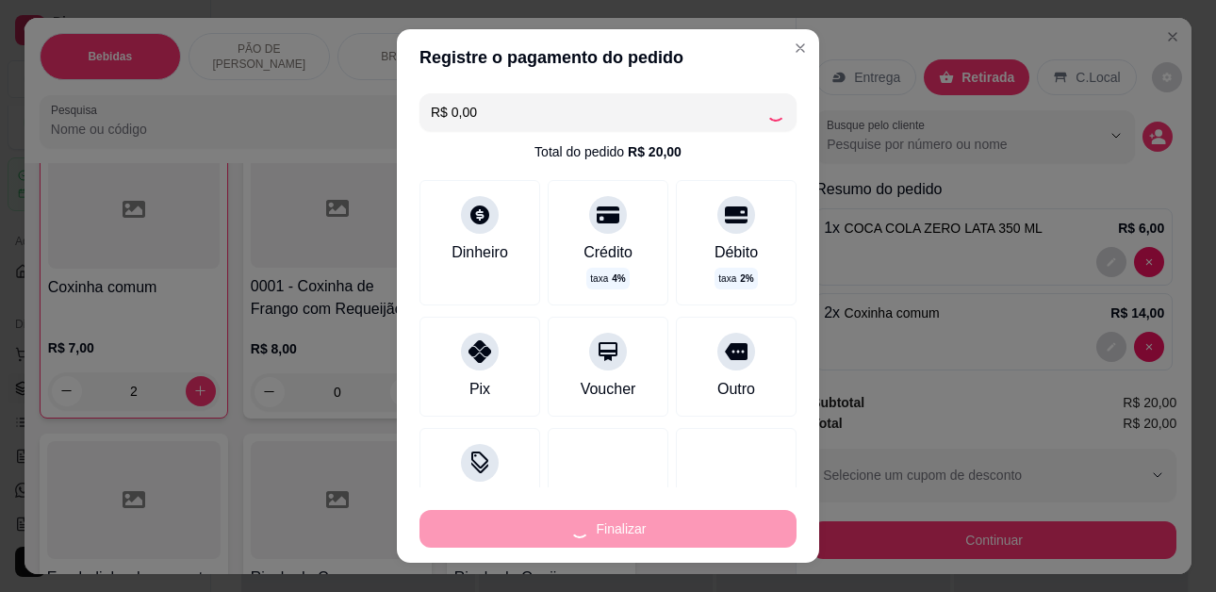
type input "0"
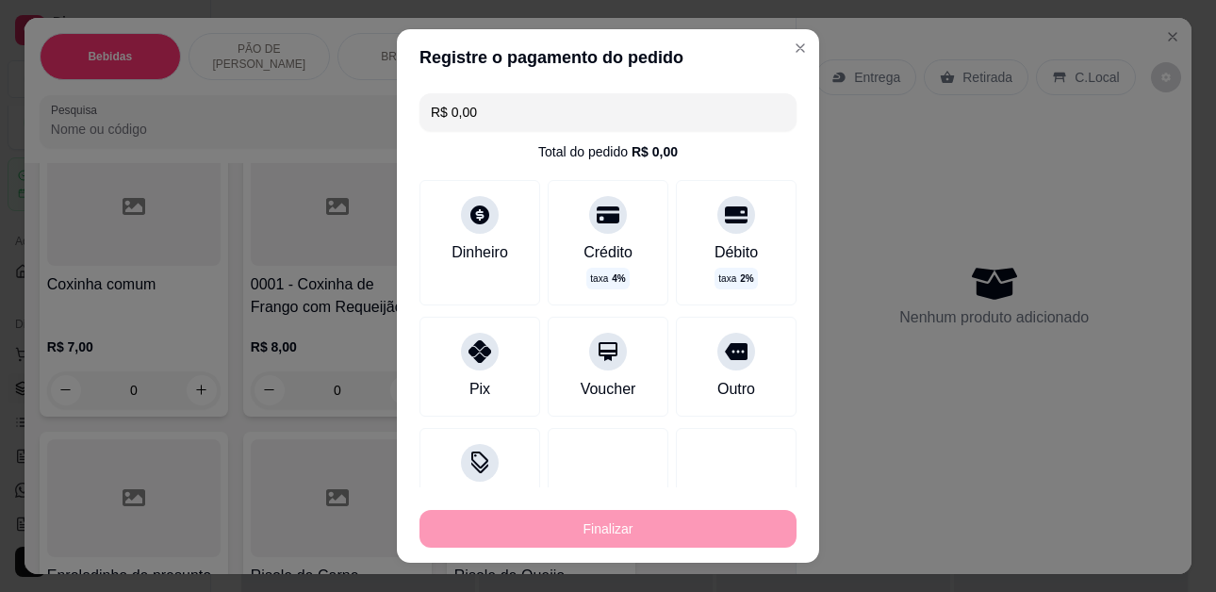
type input "-R$ 20,00"
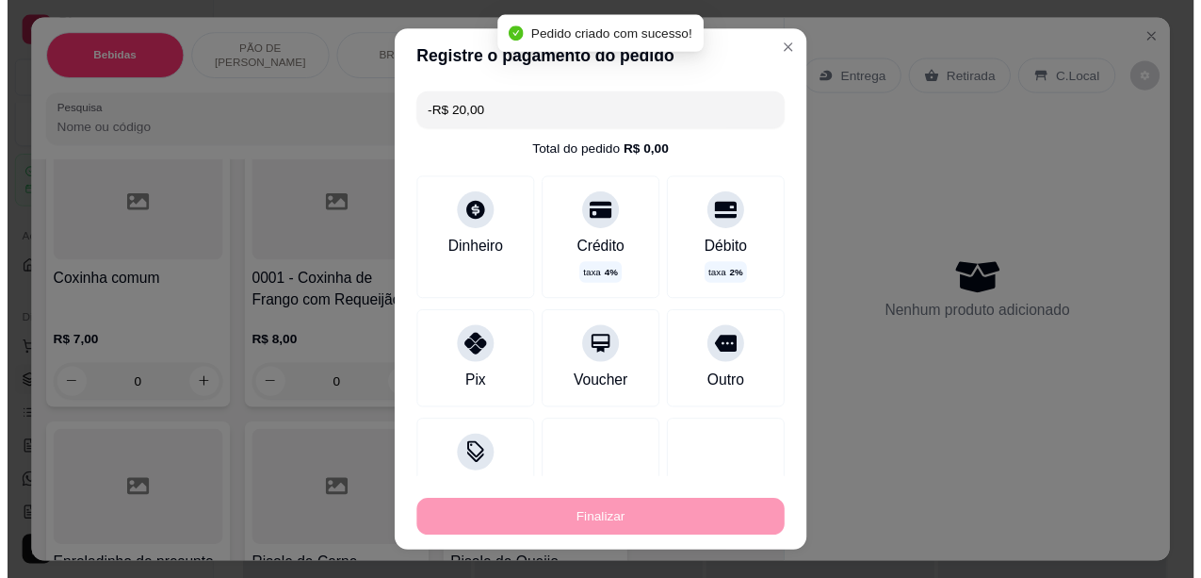
scroll to position [4616, 0]
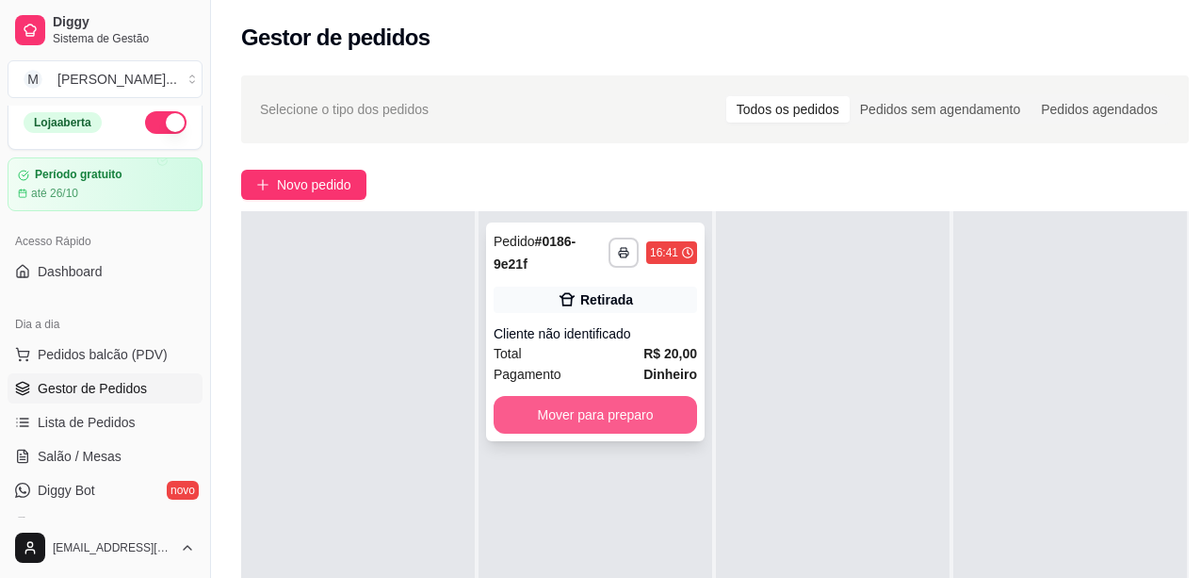
click at [609, 409] on button "Mover para preparo" at bounding box center [596, 415] width 204 height 38
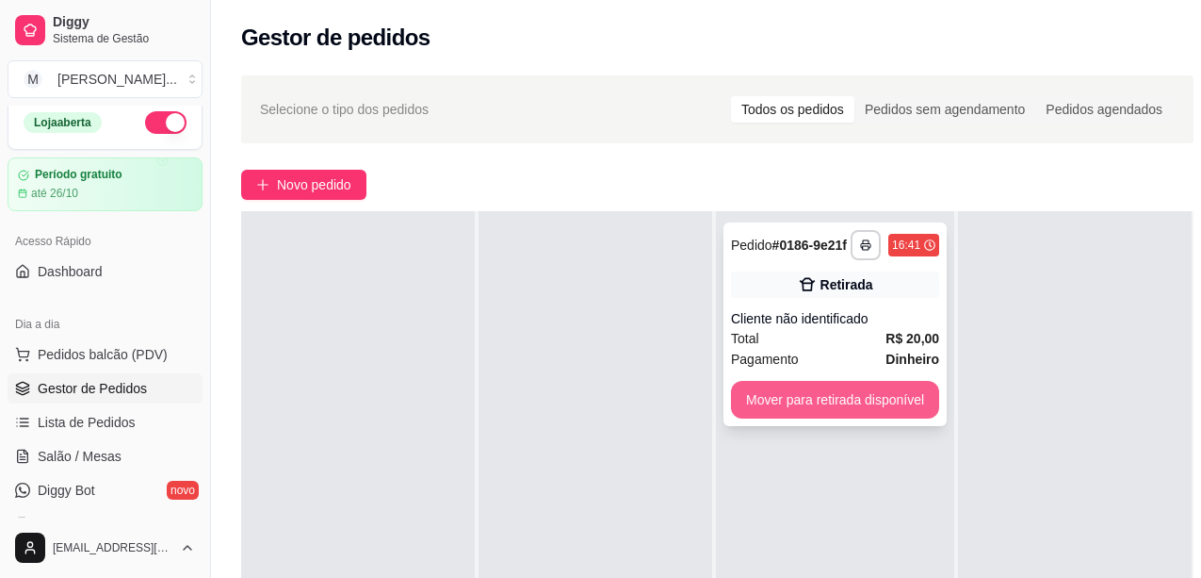
click at [813, 394] on button "Mover para retirada disponível" at bounding box center [835, 400] width 208 height 38
click at [813, 394] on div "Mover para retirada disponível" at bounding box center [835, 400] width 208 height 38
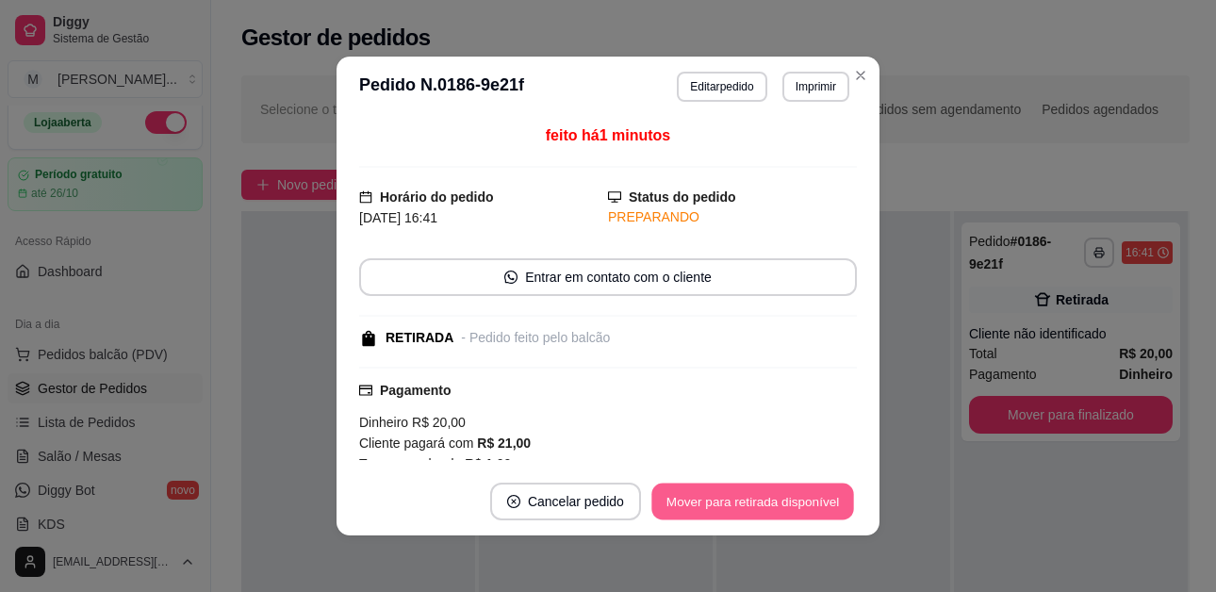
click at [695, 497] on button "Mover para retirada disponível" at bounding box center [752, 501] width 202 height 37
click at [695, 497] on div "Mover para retirada disponível" at bounding box center [752, 501] width 208 height 38
click at [760, 492] on button "Mover para finalizado" at bounding box center [778, 501] width 156 height 38
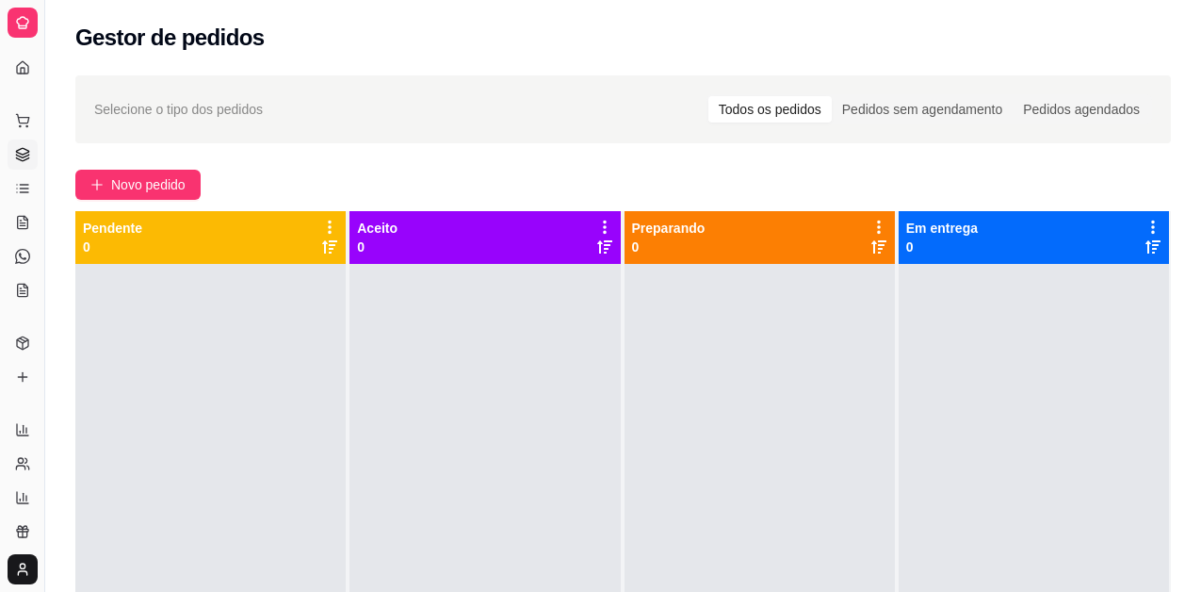
click at [111, 174] on span "Novo pedido" at bounding box center [148, 184] width 74 height 21
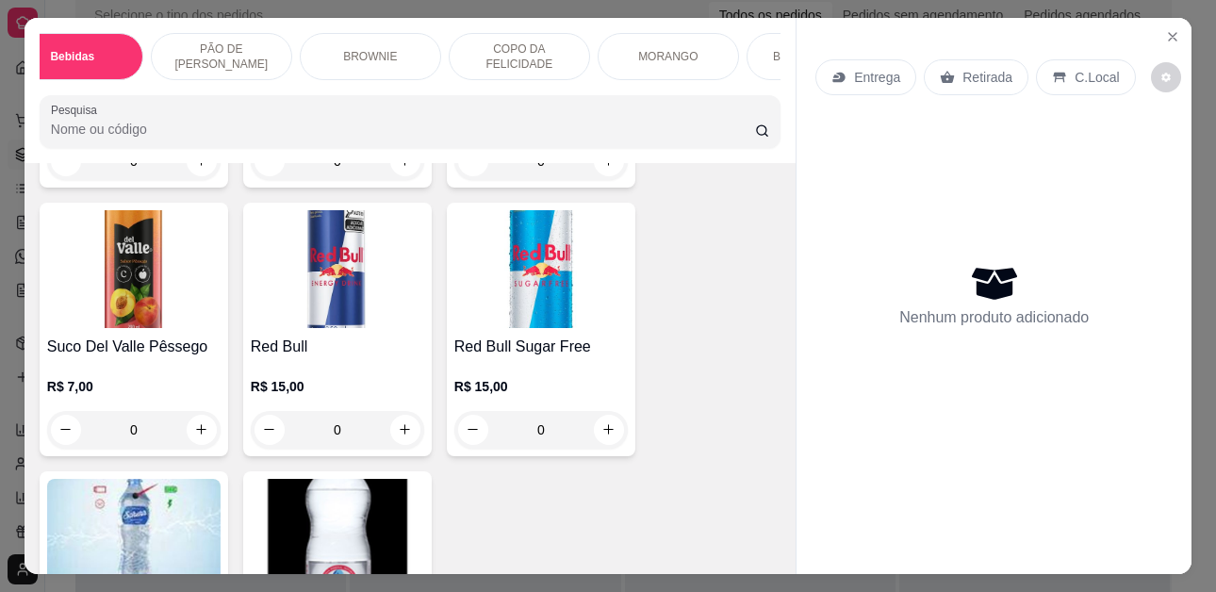
scroll to position [0, 442]
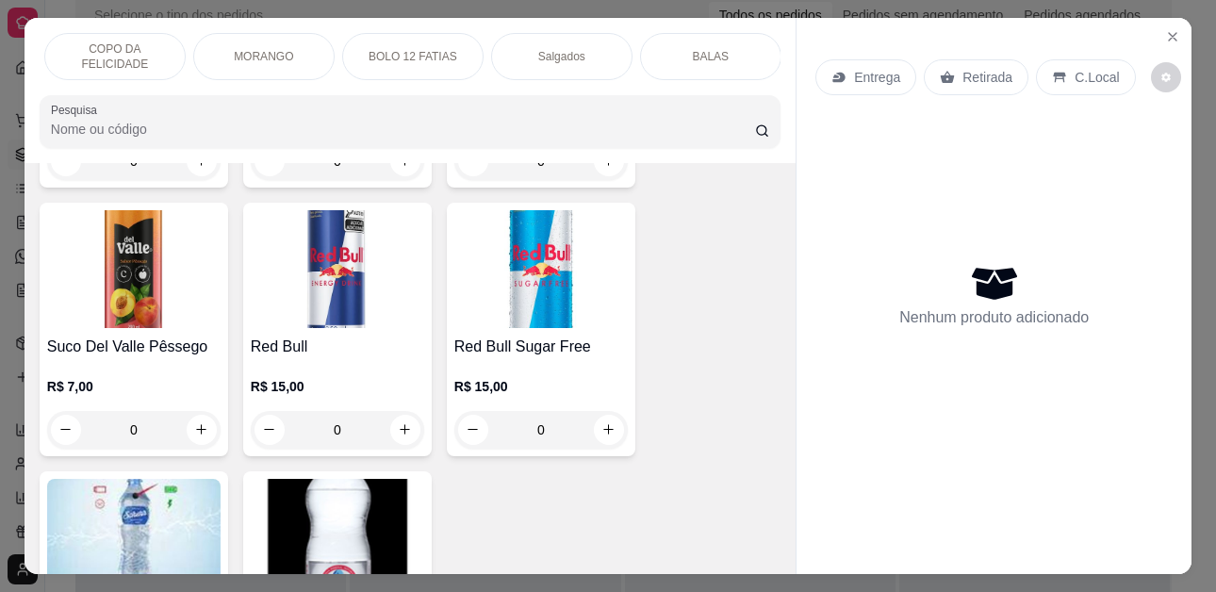
click at [98, 57] on p "COPO DA FELICIDADE" at bounding box center [114, 56] width 109 height 30
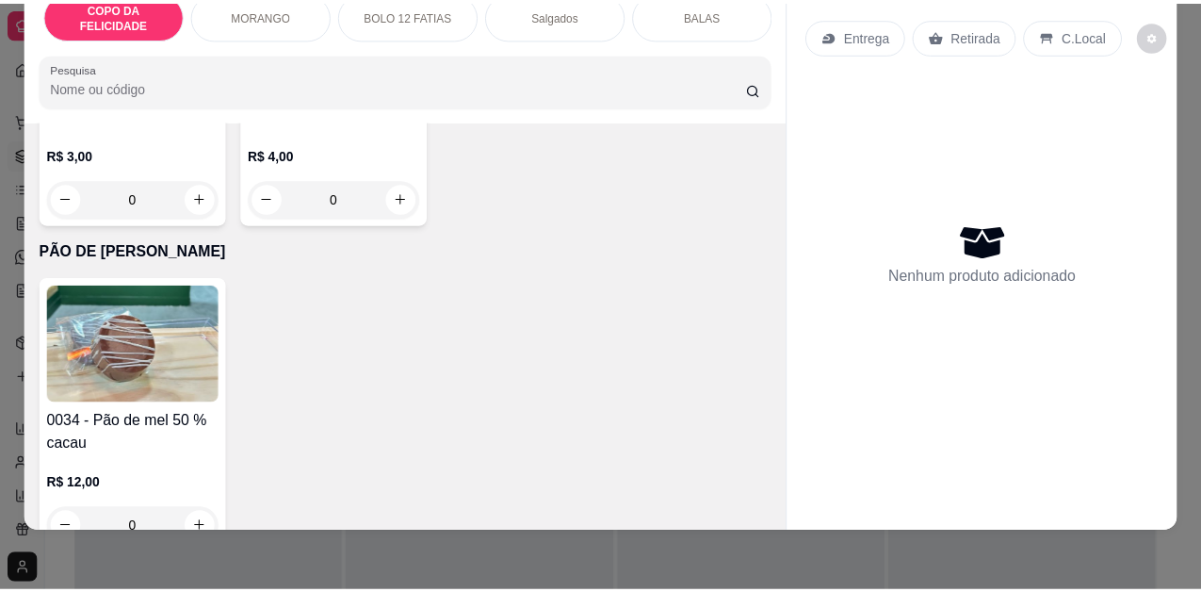
scroll to position [1800, 0]
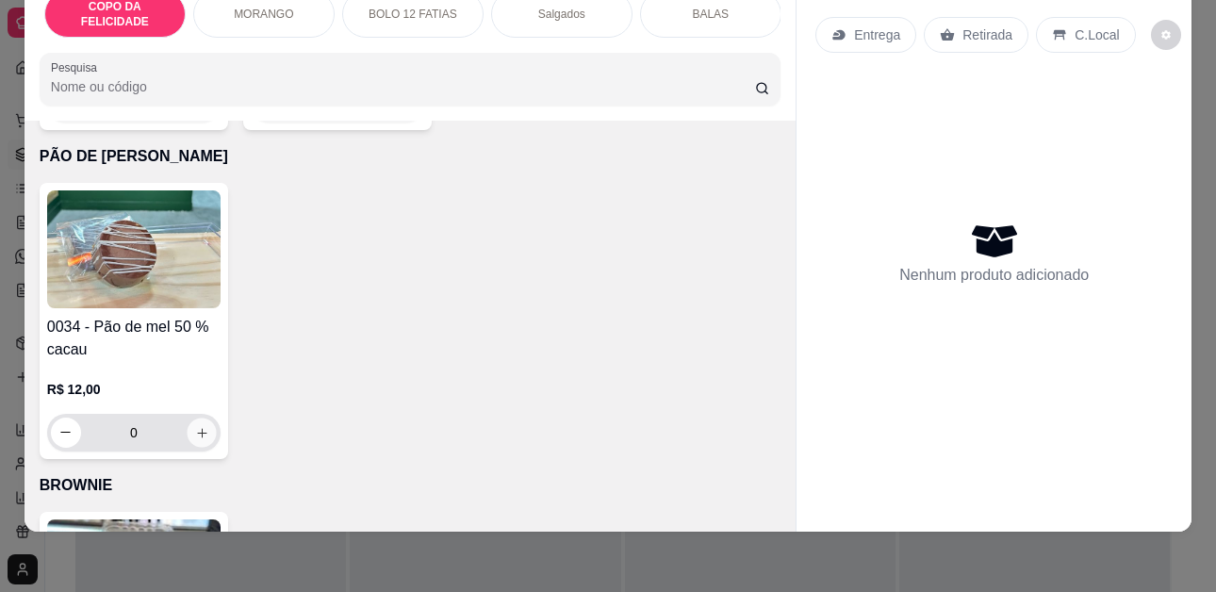
click at [195, 426] on icon "increase-product-quantity" at bounding box center [202, 433] width 14 height 14
type input "1"
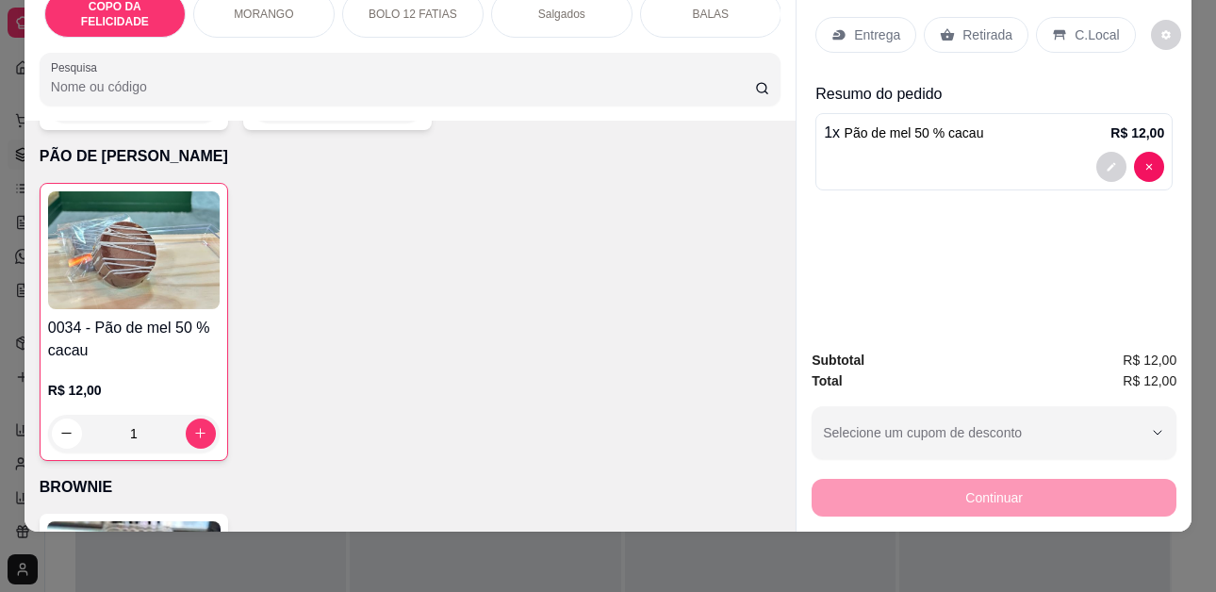
click at [962, 25] on p "Retirada" at bounding box center [987, 34] width 50 height 19
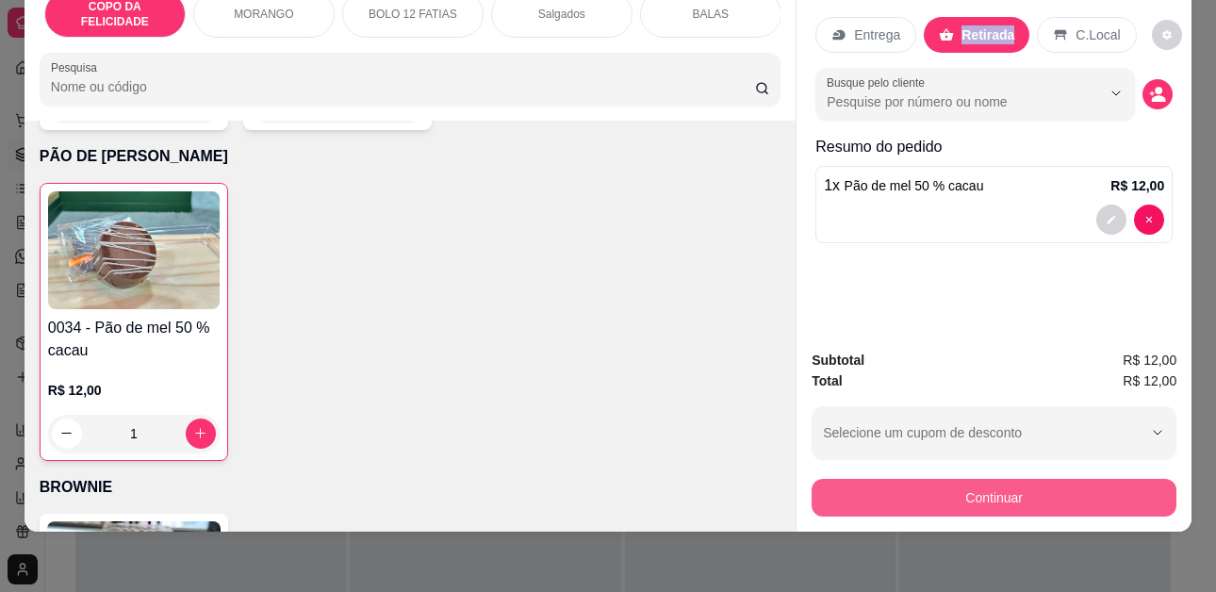
click at [960, 490] on button "Continuar" at bounding box center [993, 498] width 365 height 38
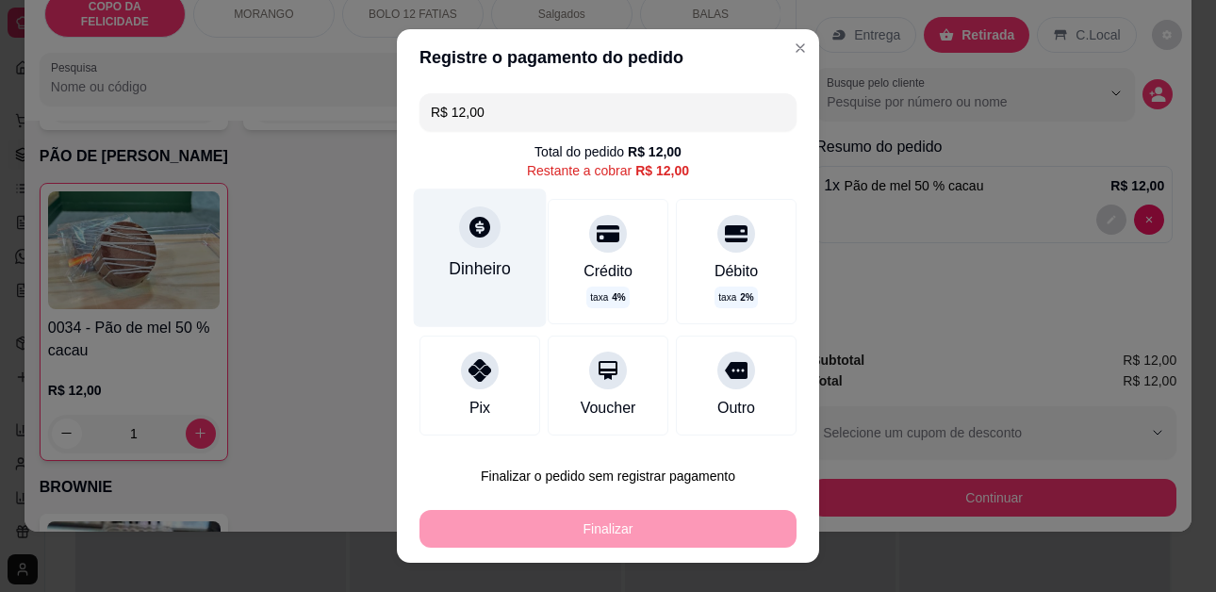
click at [479, 265] on div "Dinheiro" at bounding box center [480, 268] width 62 height 25
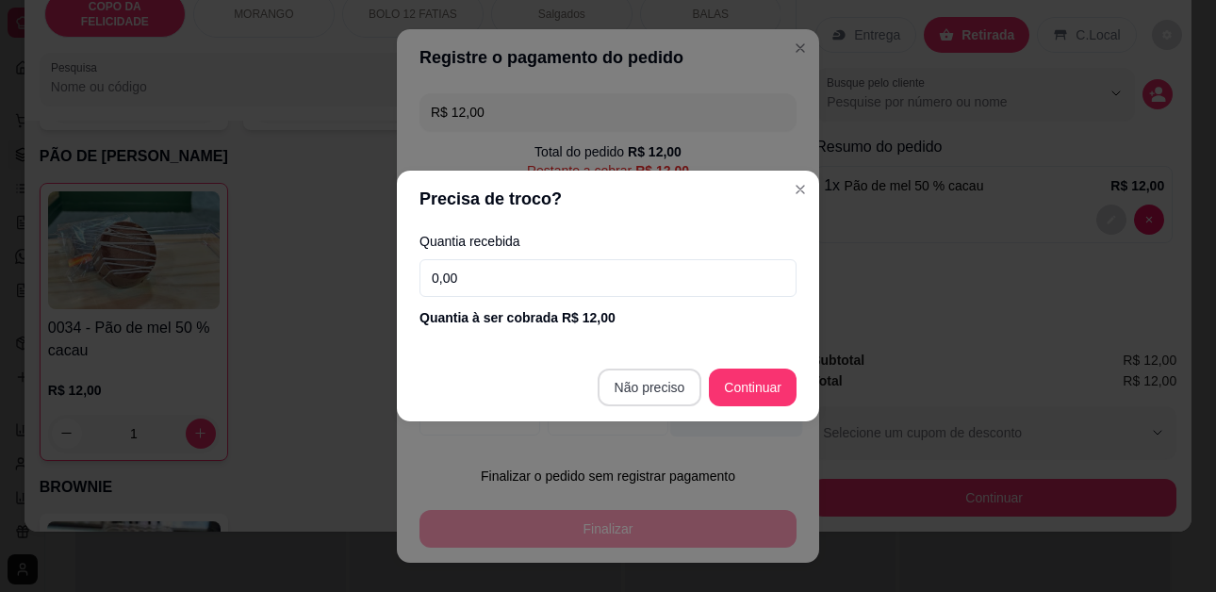
type input "R$ 0,00"
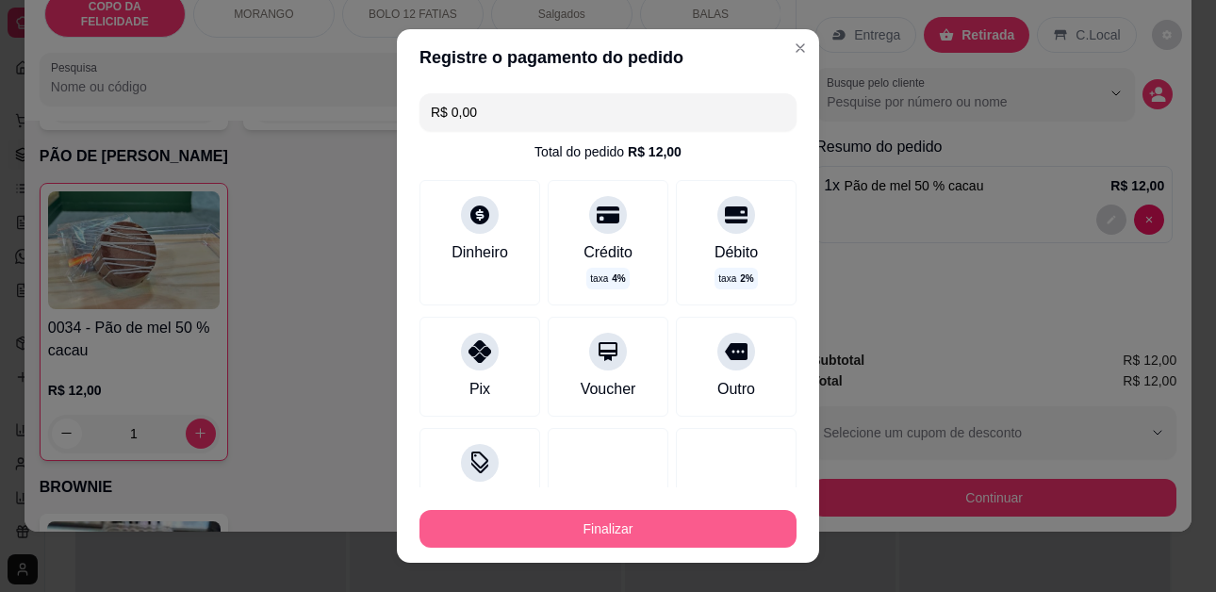
click at [547, 541] on button "Finalizar" at bounding box center [607, 529] width 377 height 38
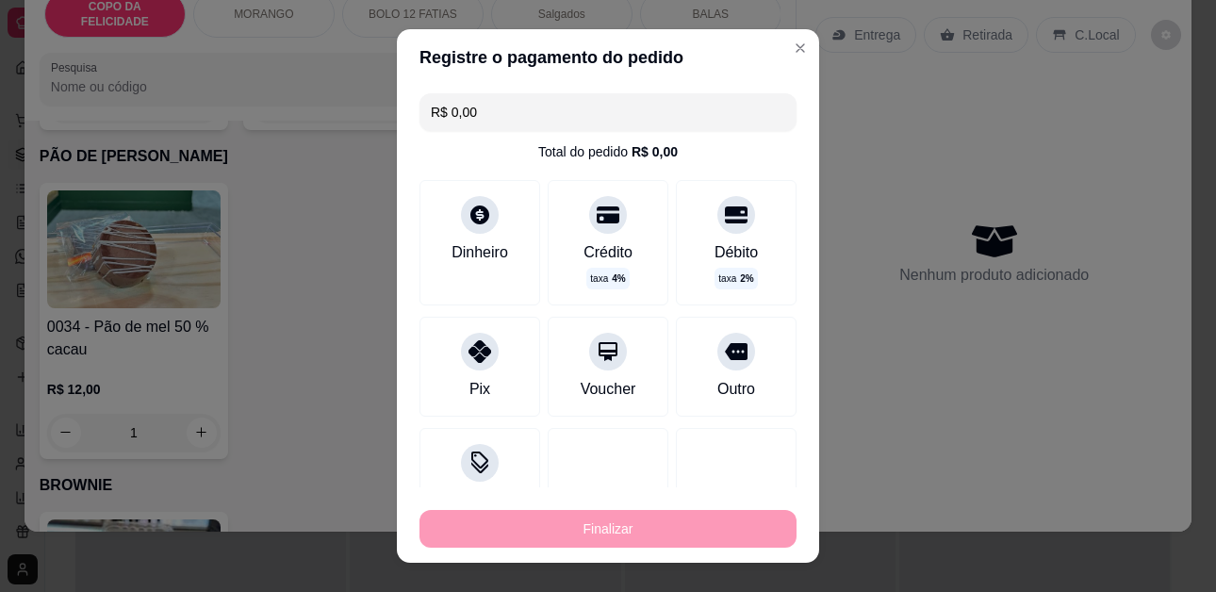
type input "0"
type input "-R$ 12,00"
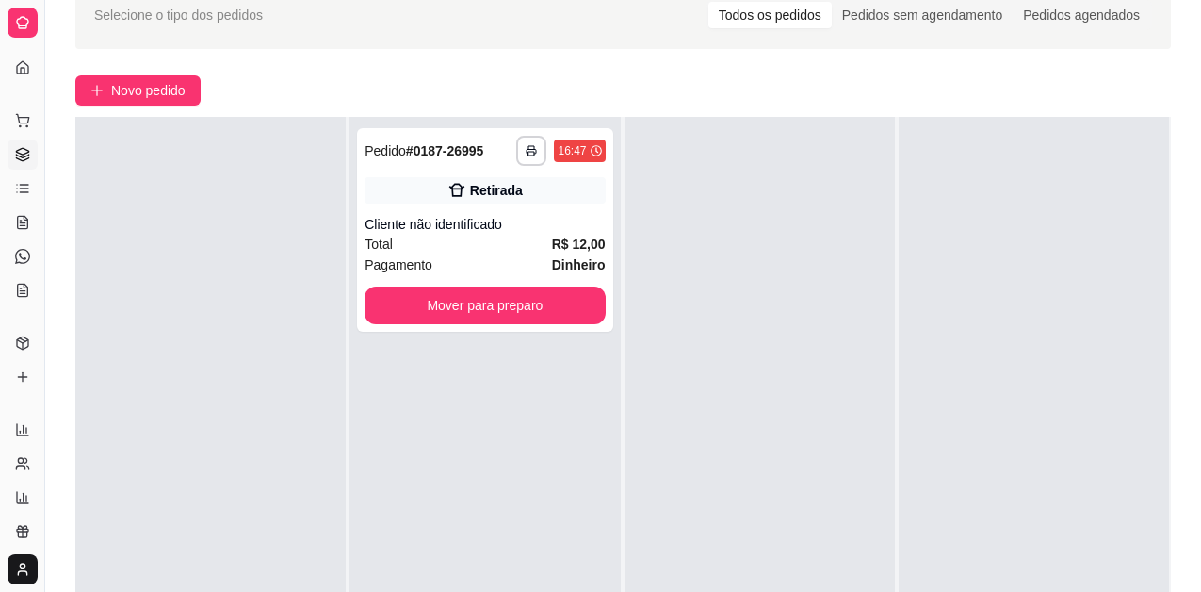
click at [955, 306] on div at bounding box center [1034, 413] width 270 height 592
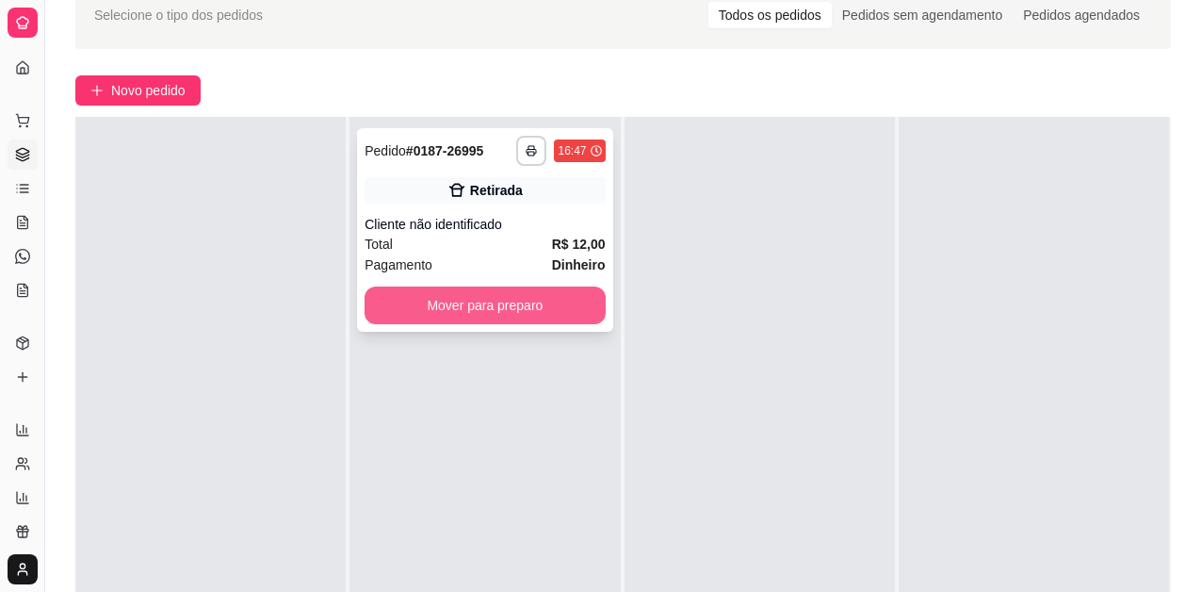
click at [518, 308] on button "Mover para preparo" at bounding box center [485, 305] width 240 height 38
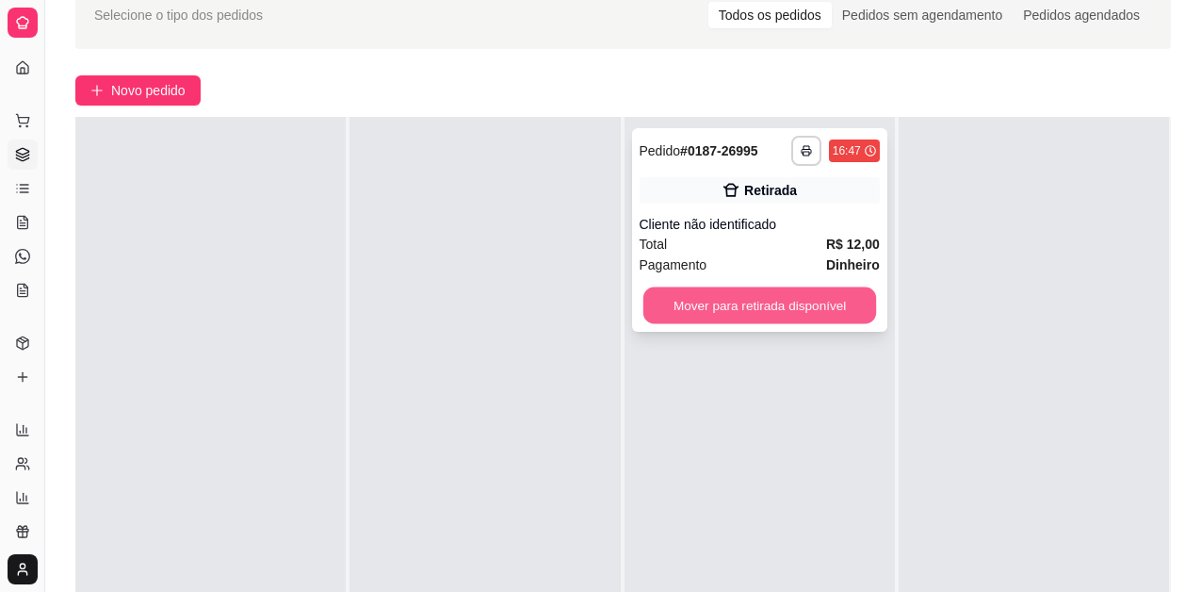
click at [707, 303] on button "Mover para retirada disponível" at bounding box center [760, 305] width 234 height 37
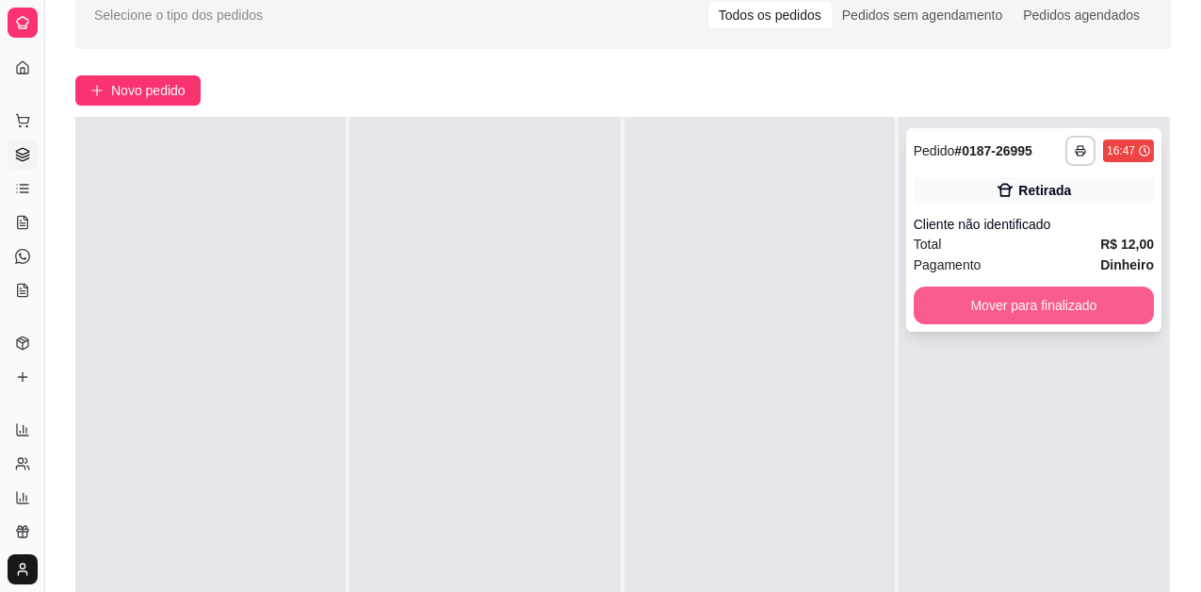
click at [1060, 308] on button "Mover para finalizado" at bounding box center [1034, 305] width 240 height 38
